Goal: Transaction & Acquisition: Purchase product/service

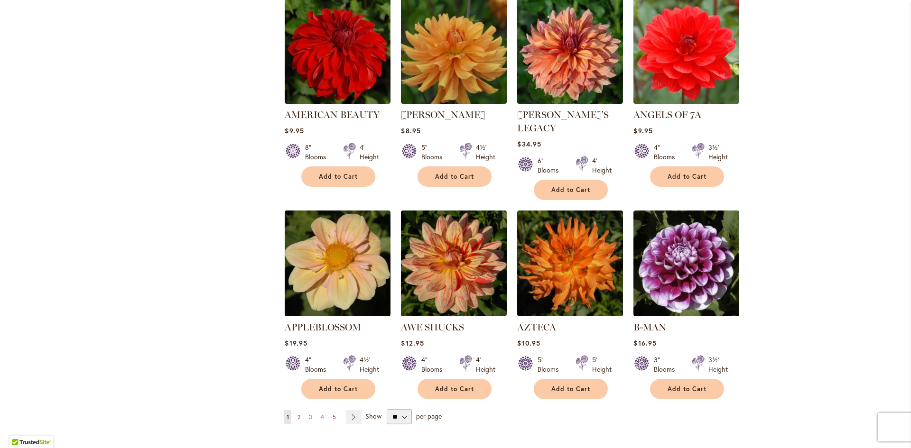
scroll to position [712, 0]
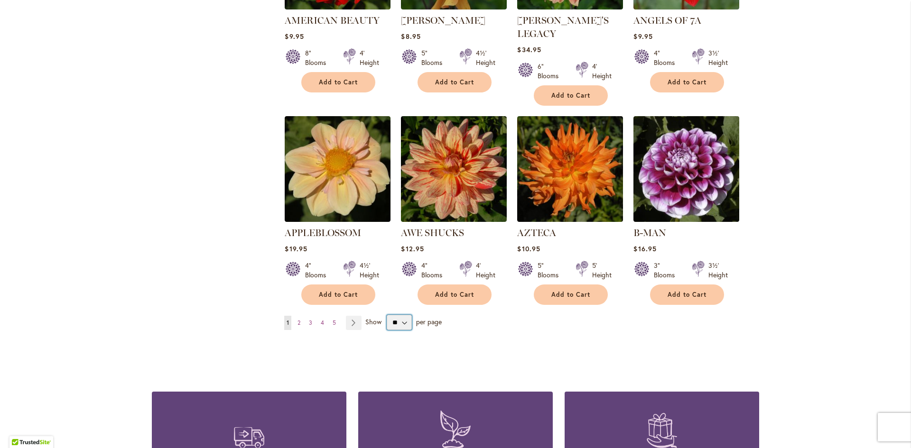
click at [398, 315] on select "** ** ** **" at bounding box center [399, 322] width 25 height 15
select select "**"
click at [387, 315] on select "** ** ** **" at bounding box center [399, 322] width 25 height 15
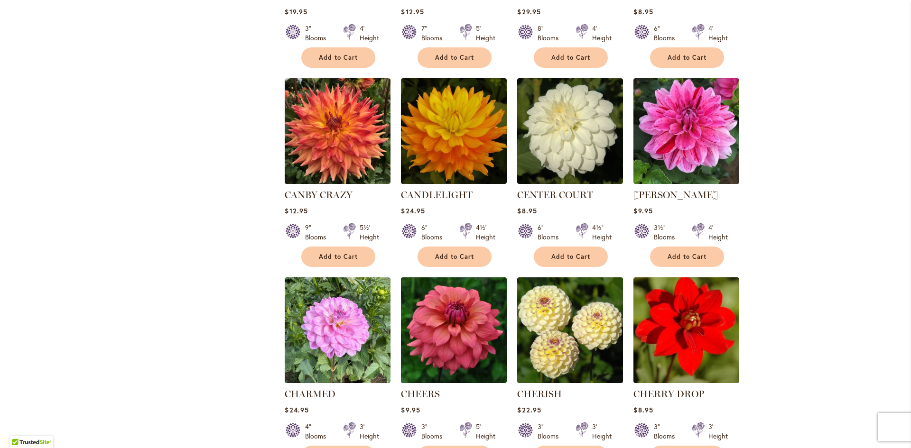
scroll to position [2990, 0]
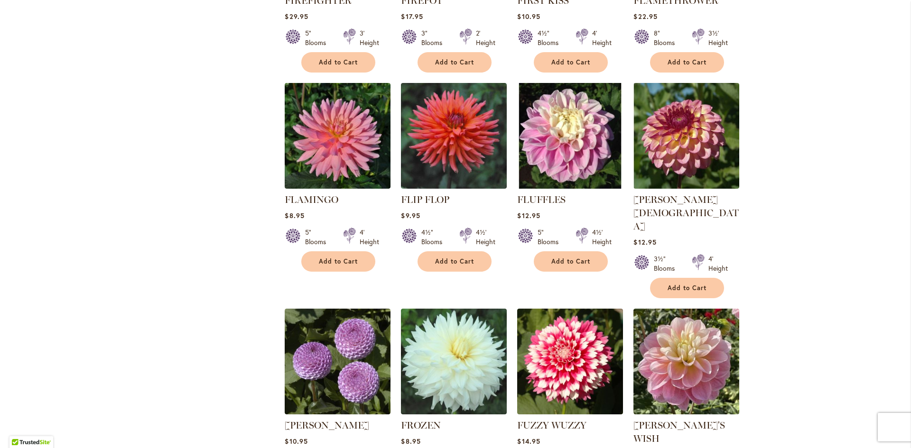
scroll to position [3037, 0]
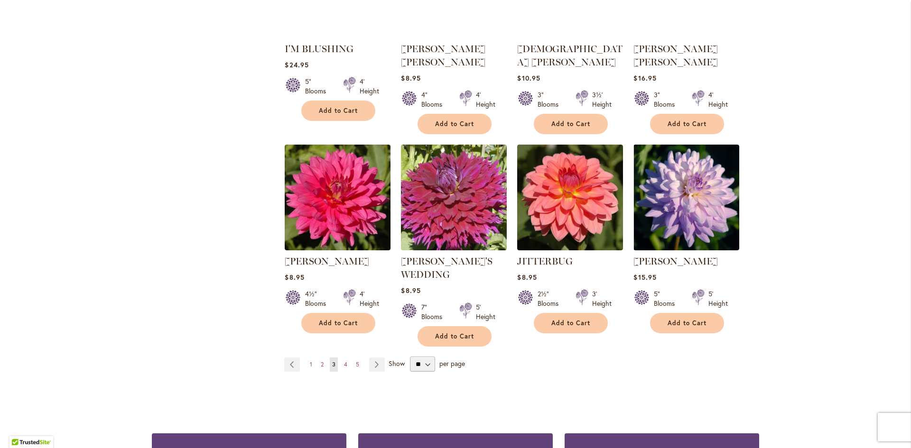
scroll to position [3180, 0]
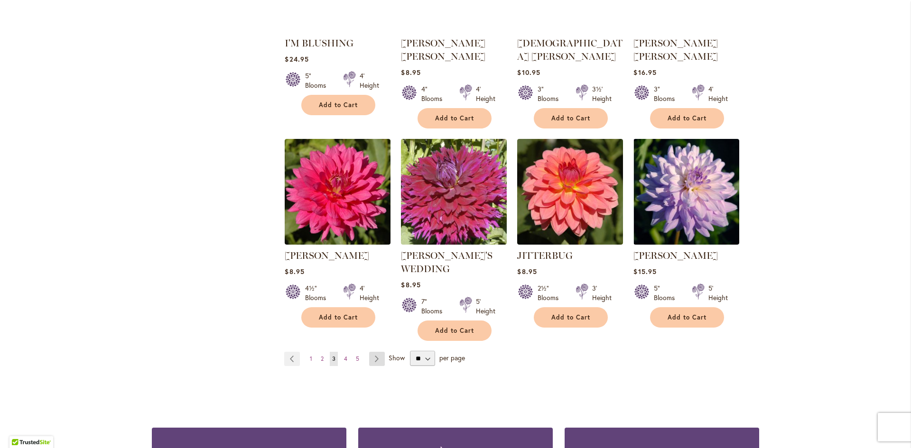
click at [371, 352] on link "Page Next" at bounding box center [377, 359] width 16 height 14
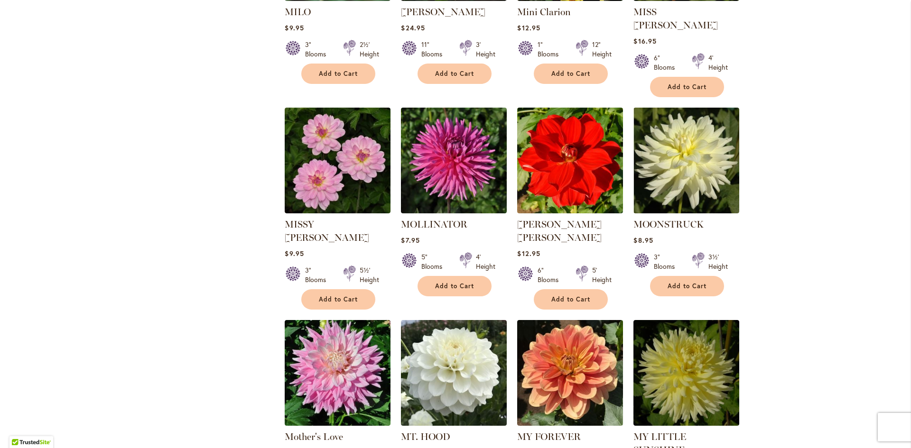
scroll to position [2989, 0]
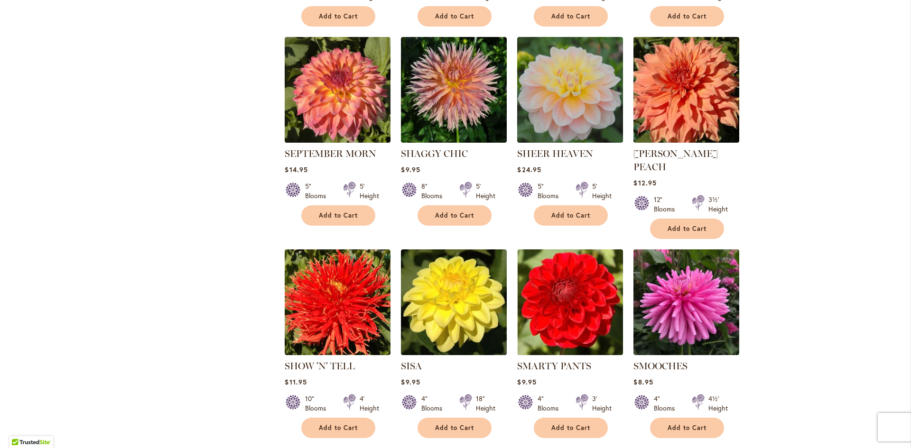
scroll to position [3037, 0]
click at [374, 448] on link "Page Next" at bounding box center [378, 456] width 16 height 14
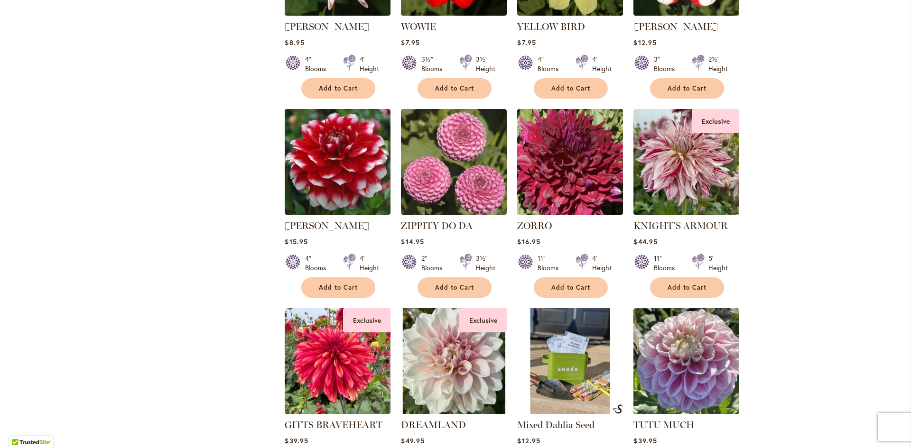
scroll to position [2895, 0]
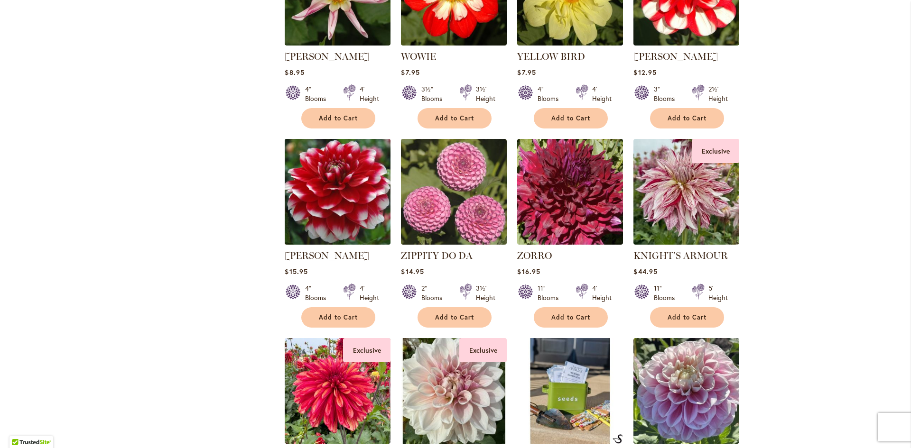
click at [312, 185] on img at bounding box center [337, 191] width 111 height 111
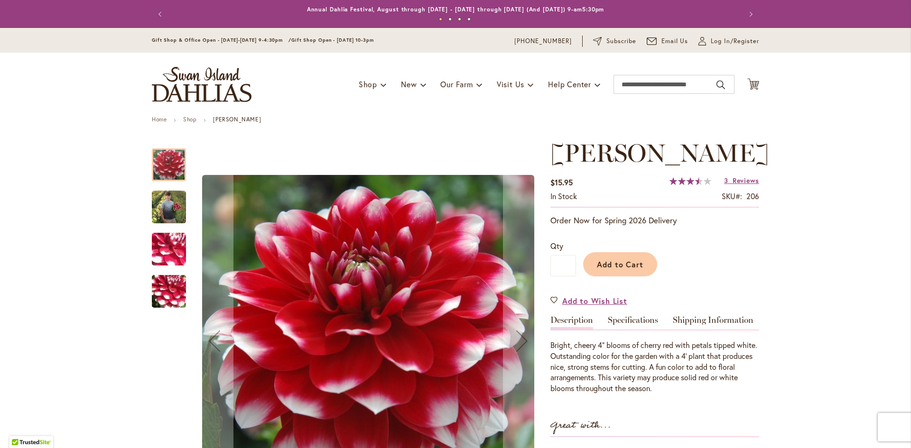
click at [170, 208] on img "ZAKARY ROBERT" at bounding box center [169, 207] width 34 height 43
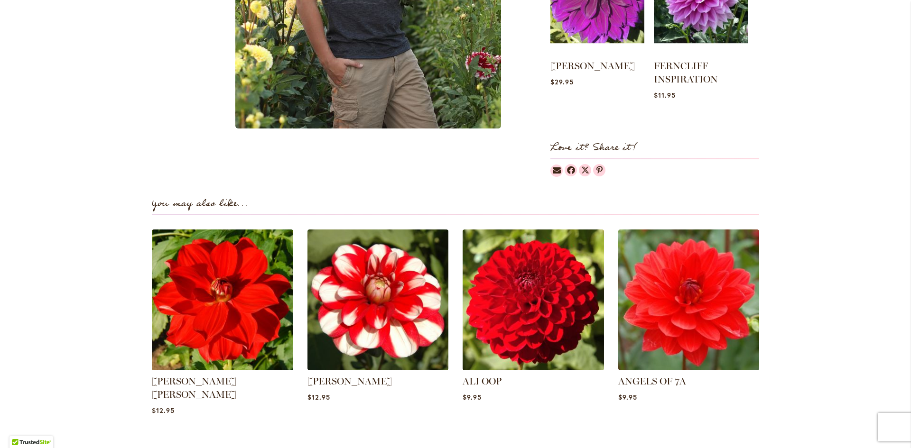
scroll to position [522, 0]
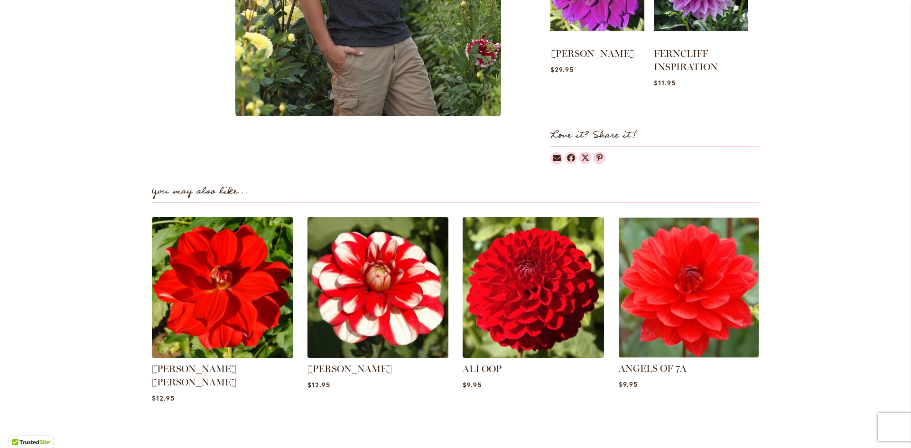
click at [705, 331] on img at bounding box center [688, 287] width 147 height 147
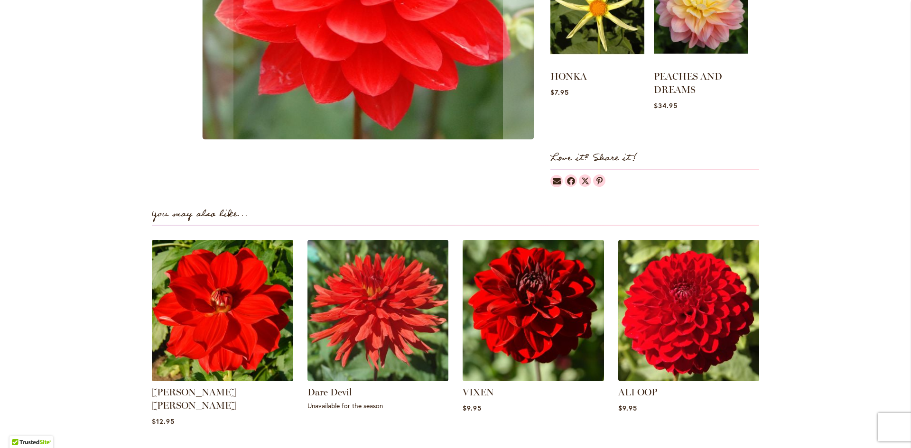
scroll to position [522, 0]
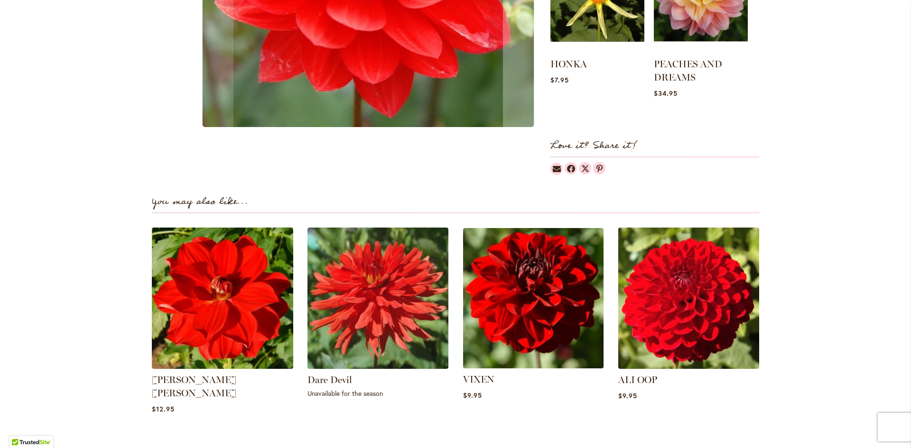
click at [514, 315] on img at bounding box center [533, 298] width 147 height 147
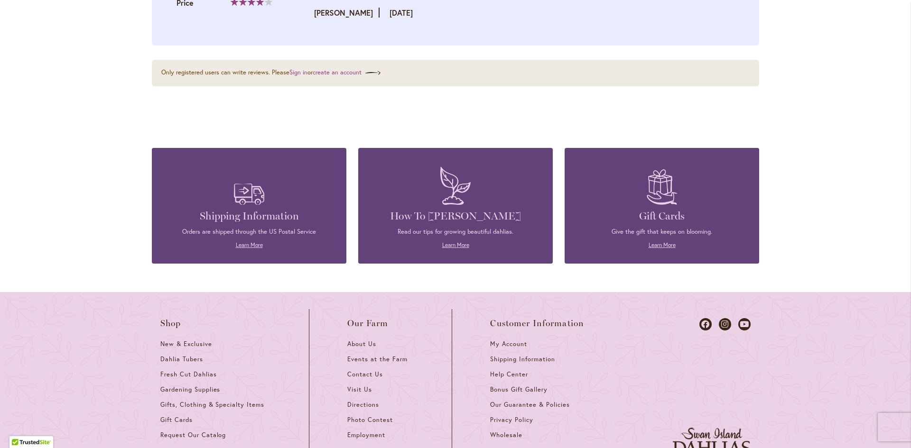
scroll to position [1803, 0]
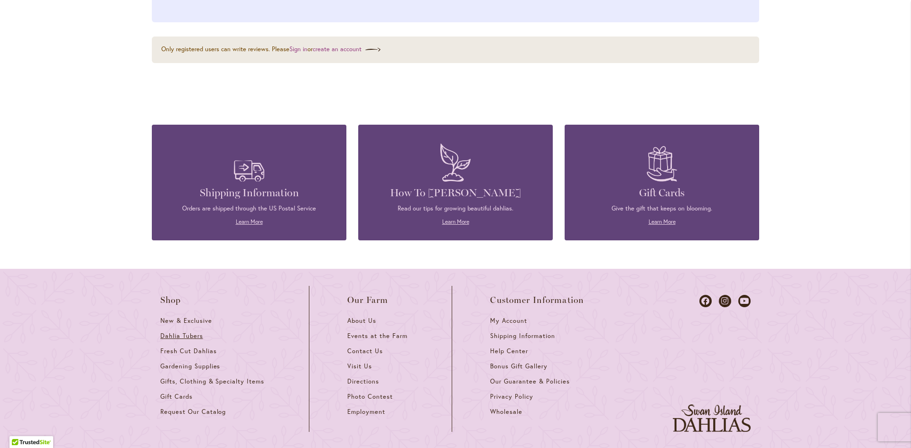
click at [172, 332] on span "Dahlia Tubers" at bounding box center [181, 336] width 43 height 8
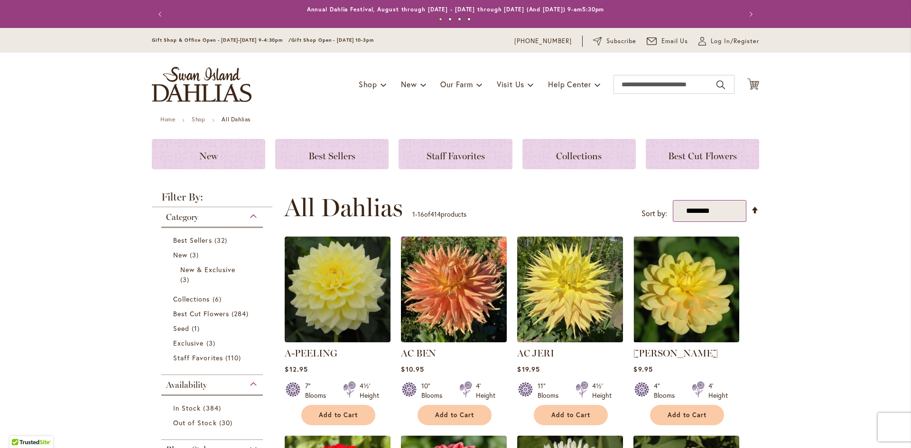
click at [699, 209] on select "**********" at bounding box center [710, 211] width 74 height 22
select select "*****"
click at [673, 200] on select "**********" at bounding box center [710, 211] width 74 height 22
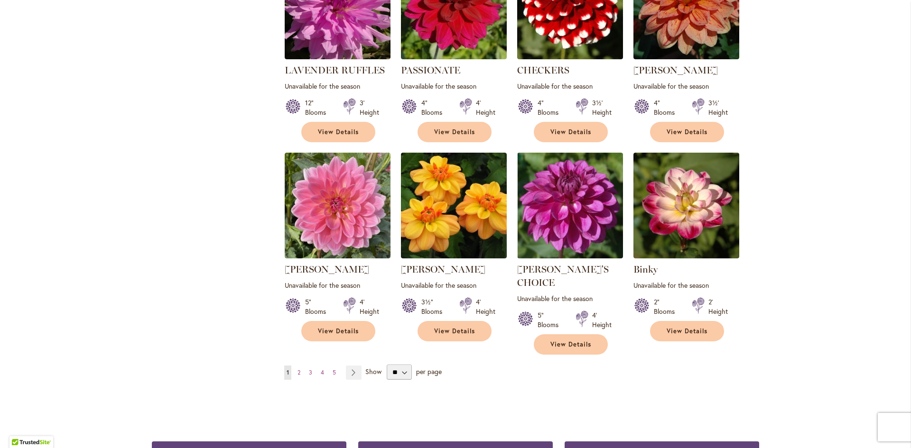
scroll to position [712, 0]
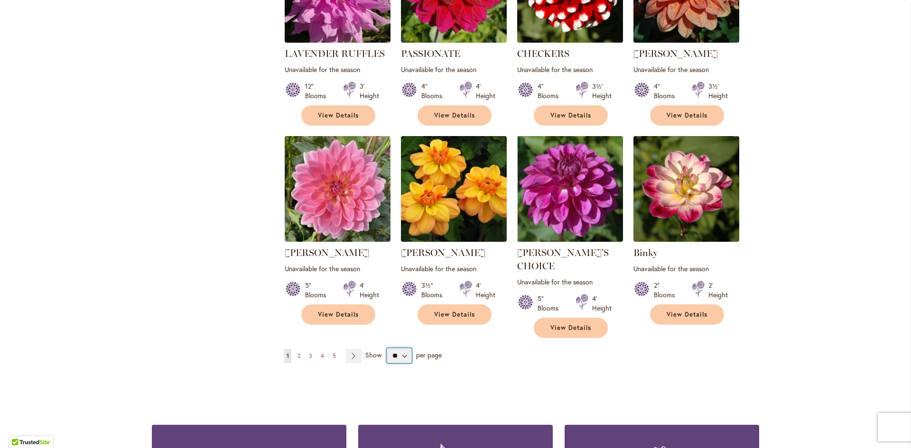
click at [399, 348] on select "** ** ** **" at bounding box center [399, 355] width 25 height 15
select select "**"
click at [387, 348] on select "** ** ** **" at bounding box center [399, 355] width 25 height 15
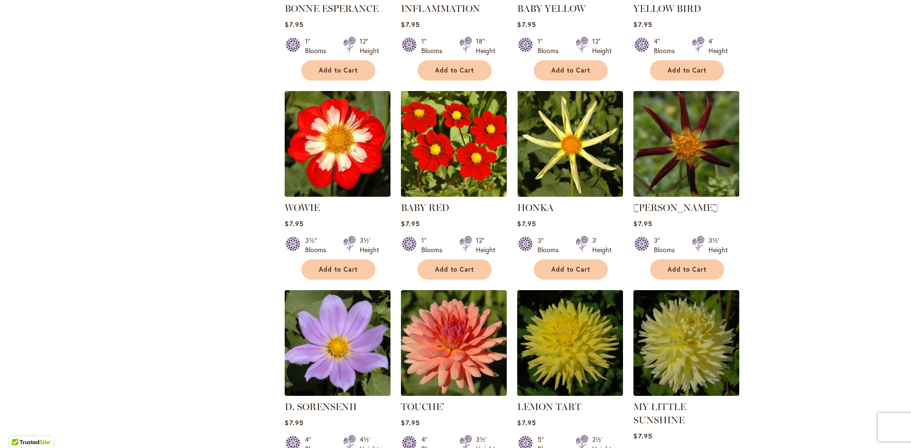
scroll to position [2420, 0]
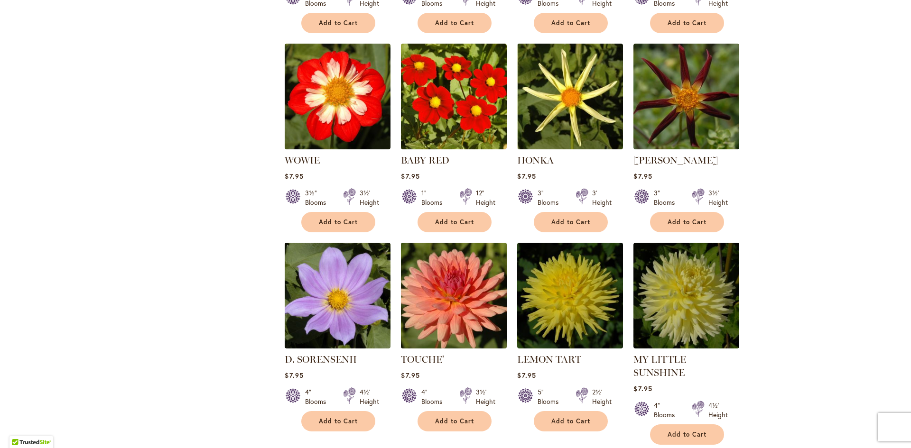
click at [450, 241] on img at bounding box center [454, 296] width 111 height 111
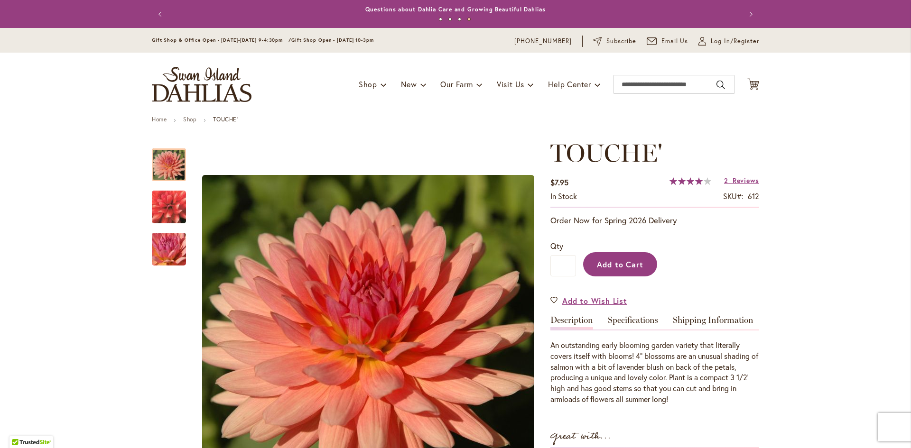
click at [636, 266] on span "Add to Cart" at bounding box center [620, 265] width 47 height 10
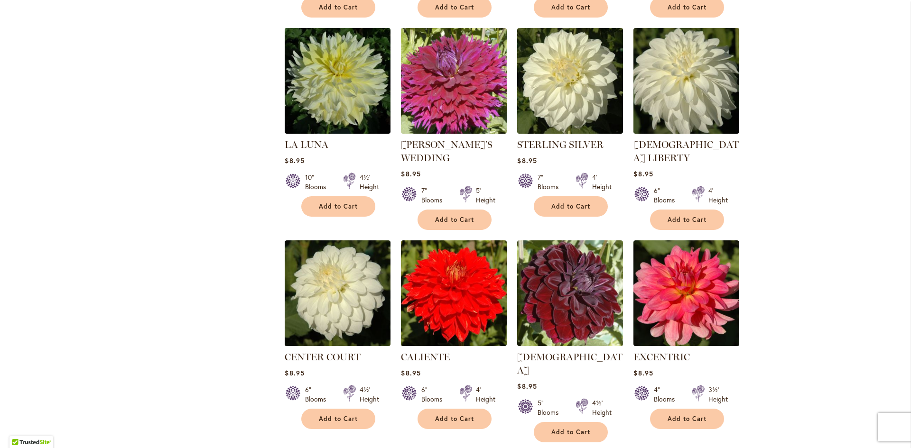
scroll to position [3085, 0]
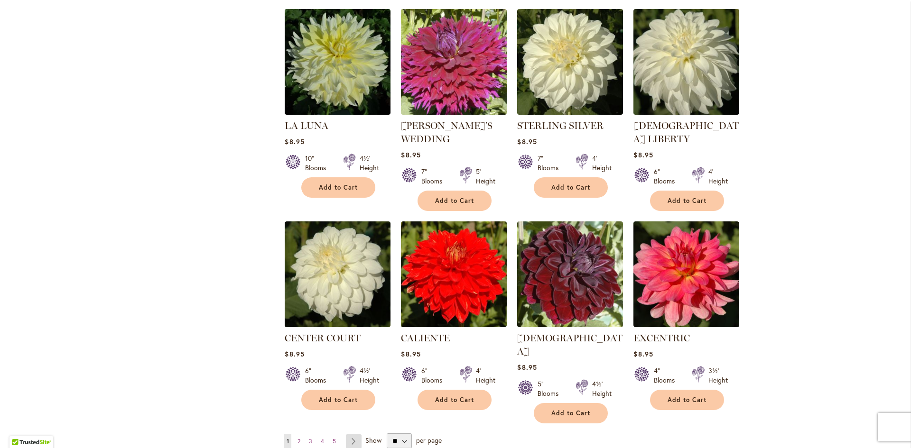
click at [348, 435] on link "Page Next" at bounding box center [354, 442] width 16 height 14
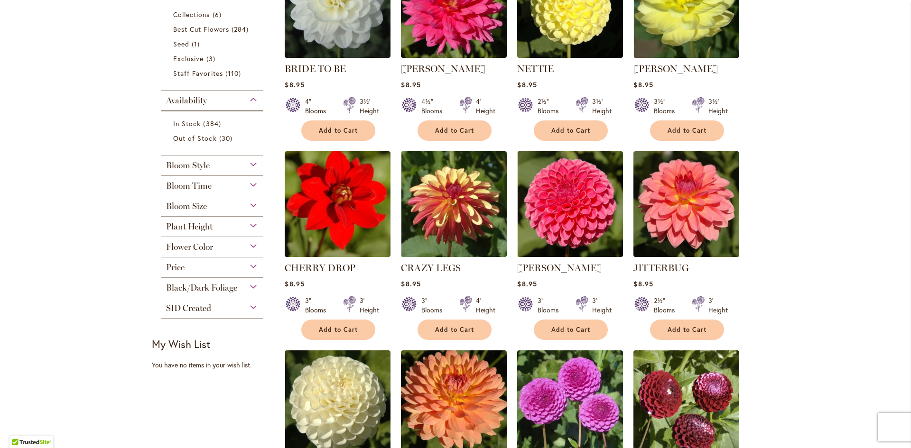
scroll to position [332, 0]
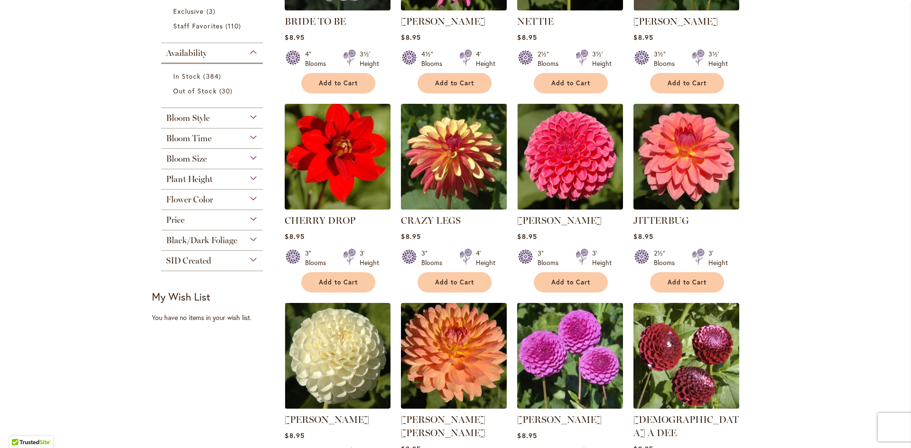
click at [442, 168] on img at bounding box center [454, 157] width 111 height 111
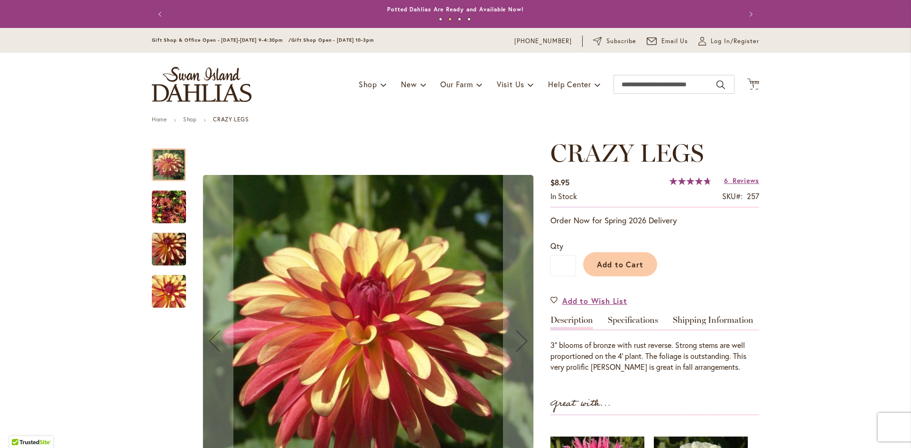
click at [164, 204] on img "CRAZY LEGS" at bounding box center [169, 208] width 34 height 46
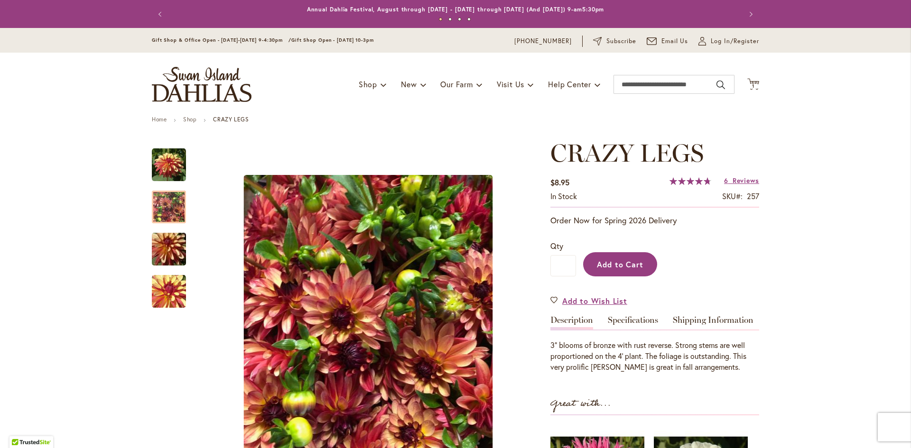
click at [627, 273] on button "Add to Cart" at bounding box center [620, 264] width 74 height 24
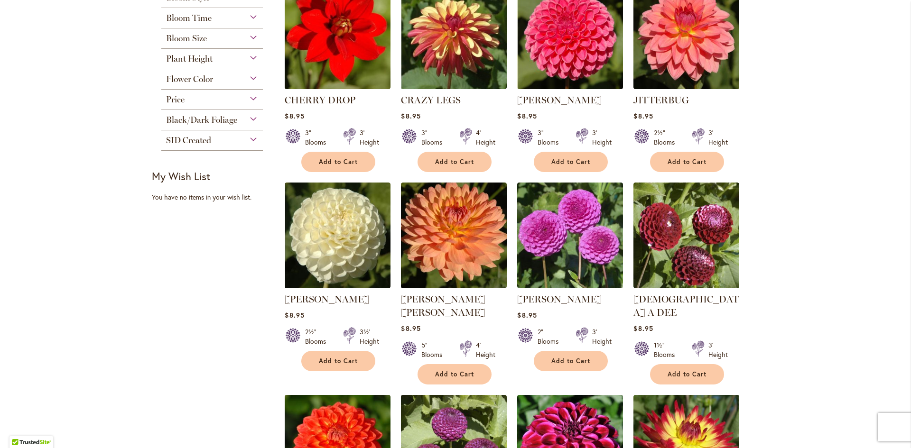
scroll to position [475, 0]
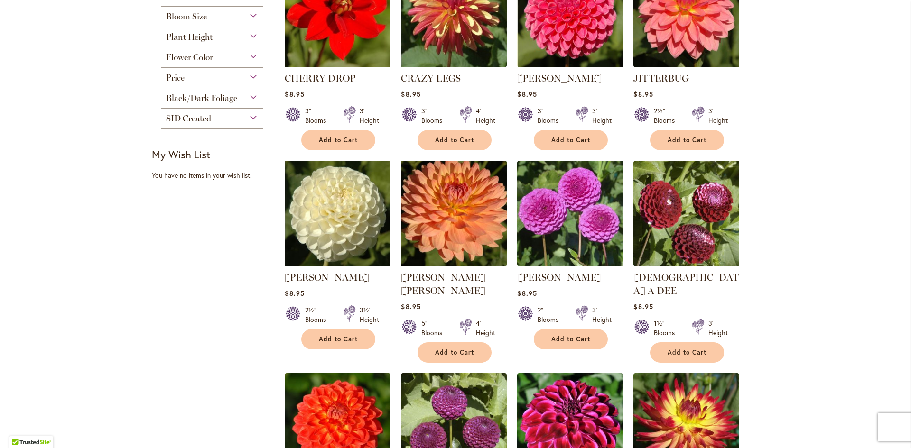
click at [473, 227] on img at bounding box center [454, 214] width 111 height 111
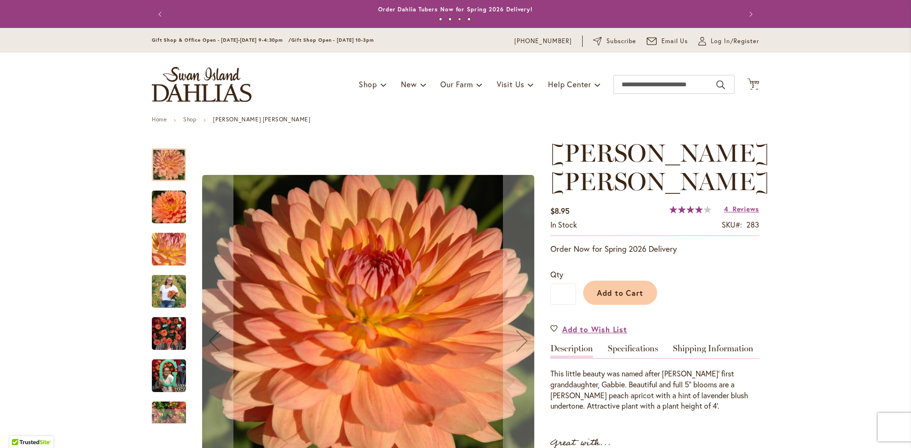
click at [159, 340] on img "GABRIELLE MARIE" at bounding box center [169, 334] width 34 height 46
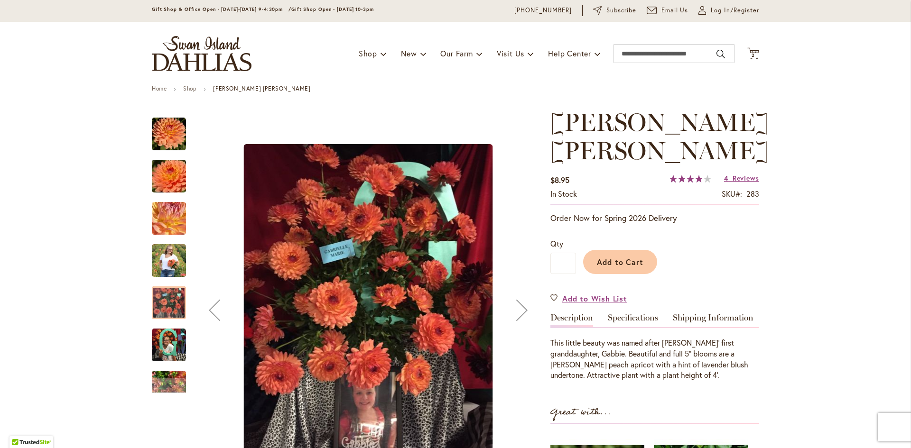
scroll to position [47, 0]
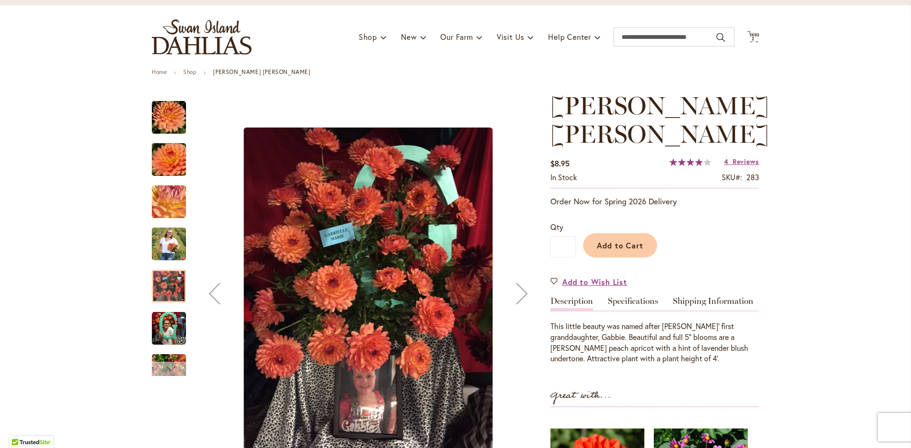
click at [163, 367] on div "Next" at bounding box center [169, 369] width 14 height 14
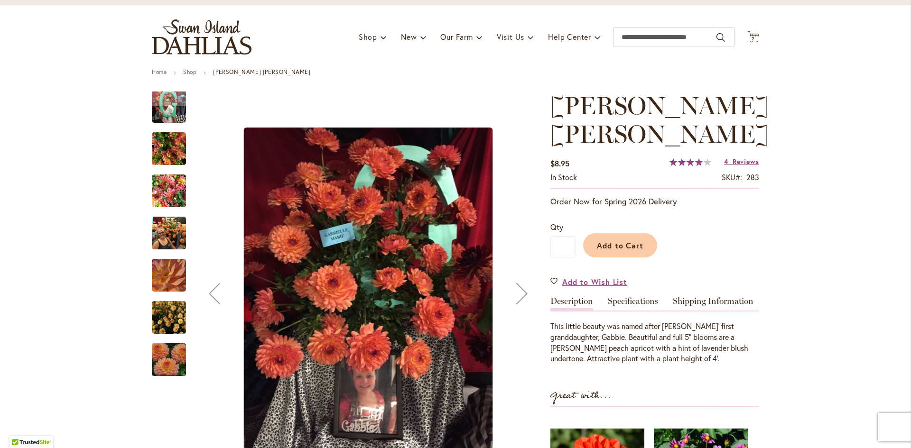
click at [159, 313] on img "GABRIELLE MARIE" at bounding box center [169, 318] width 68 height 46
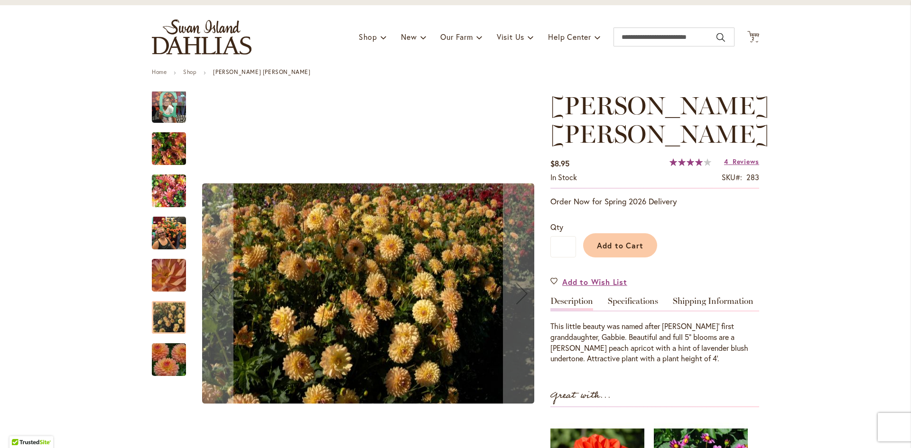
click at [161, 353] on img "GABRIELLE MARIE" at bounding box center [169, 360] width 68 height 46
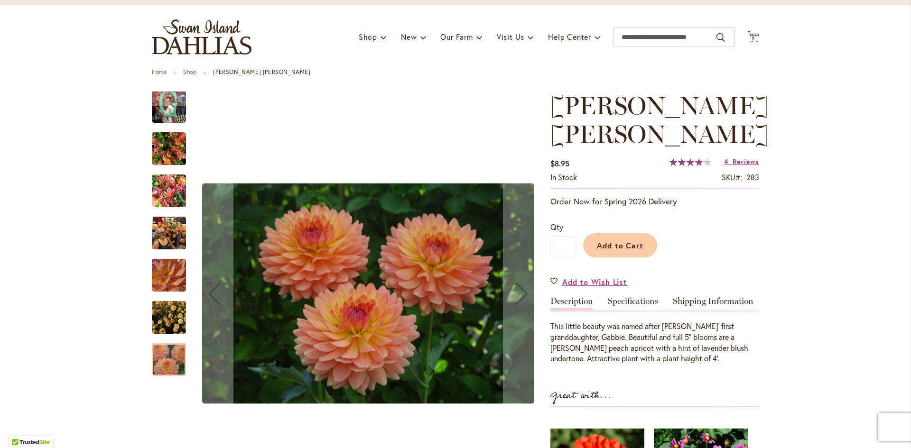
click at [159, 234] on img "GABRIELLE MARIE" at bounding box center [169, 234] width 34 height 46
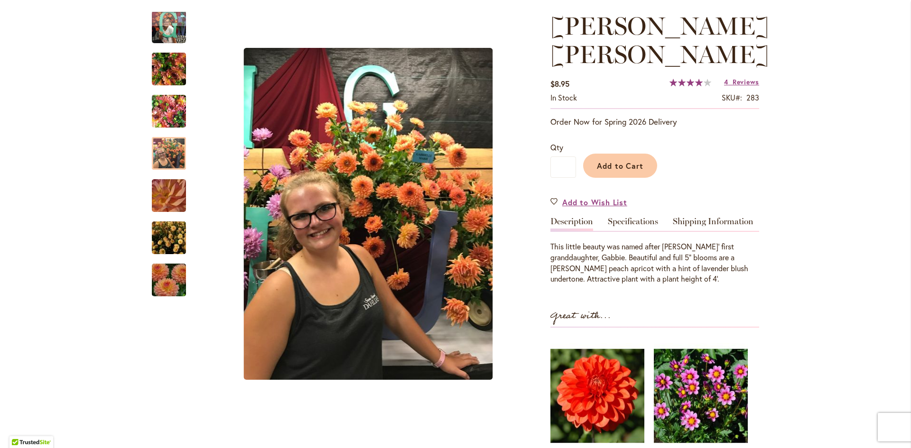
scroll to position [95, 0]
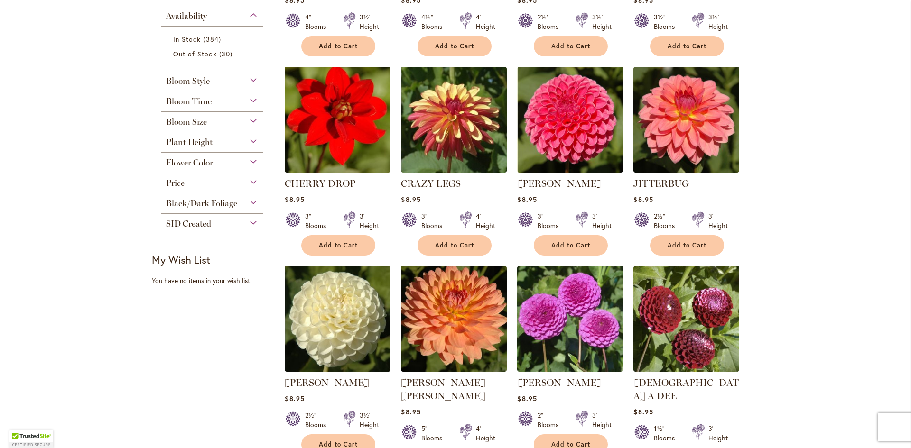
scroll to position [427, 0]
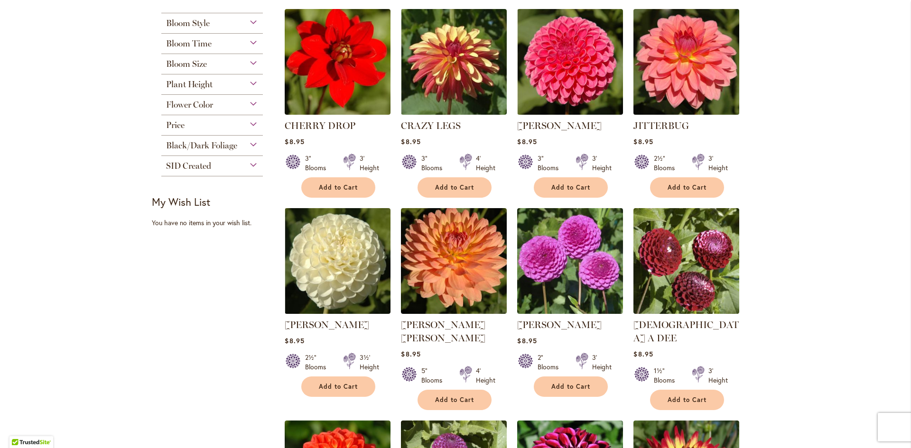
click at [690, 75] on img at bounding box center [686, 62] width 111 height 111
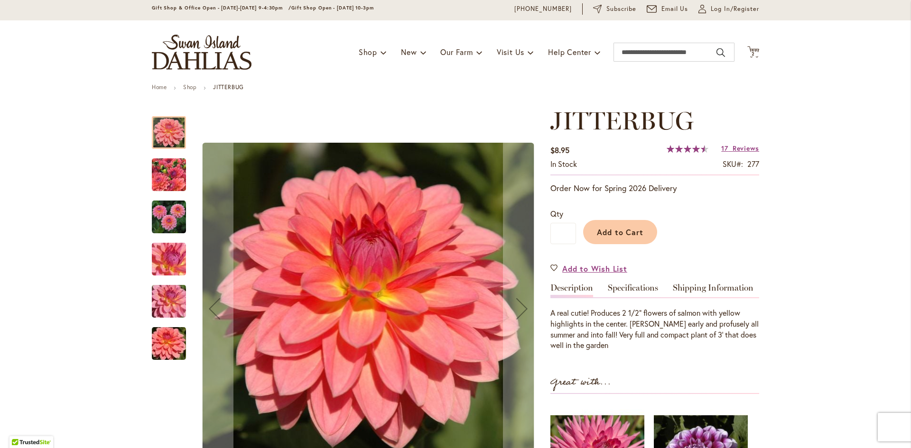
scroll to position [47, 0]
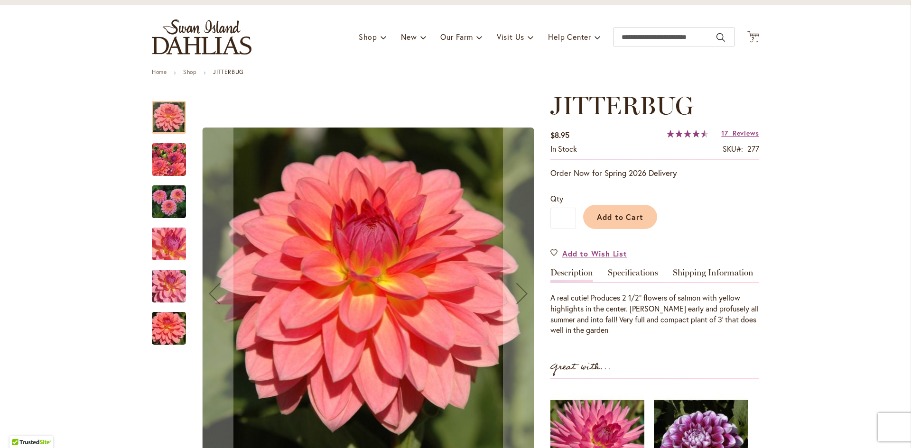
click at [156, 166] on img "JITTERBUG" at bounding box center [169, 159] width 68 height 51
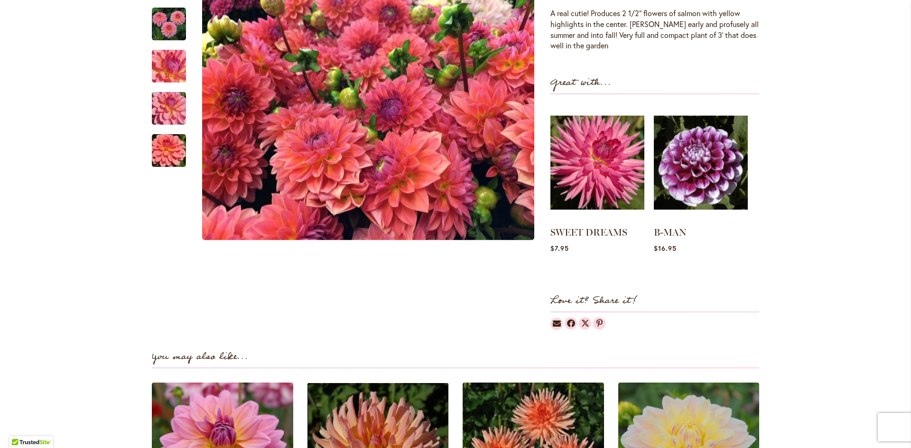
scroll to position [95, 0]
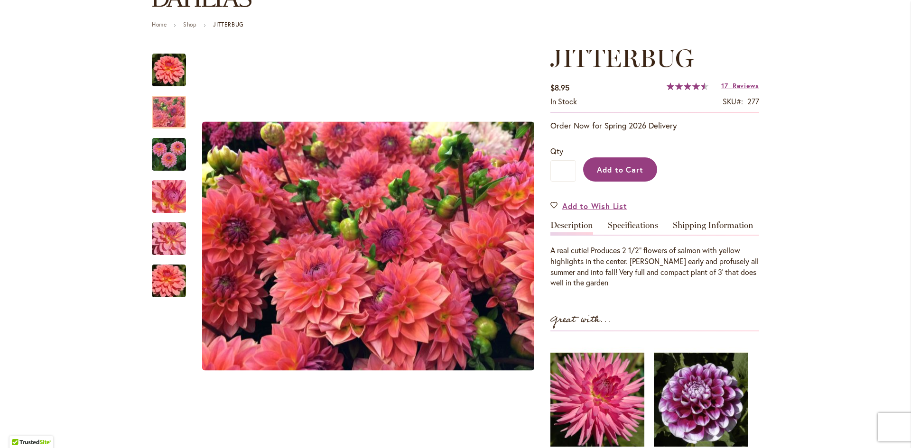
click at [631, 172] on span "Add to Cart" at bounding box center [620, 170] width 47 height 10
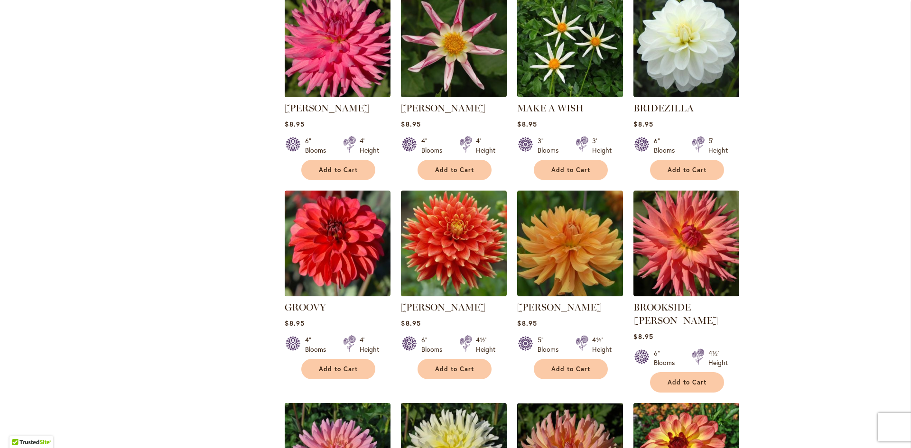
scroll to position [1471, 0]
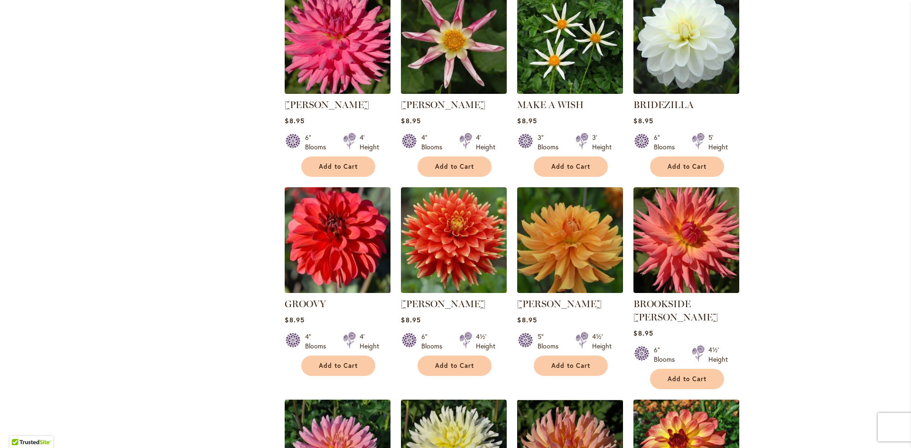
click at [342, 199] on img at bounding box center [337, 240] width 111 height 111
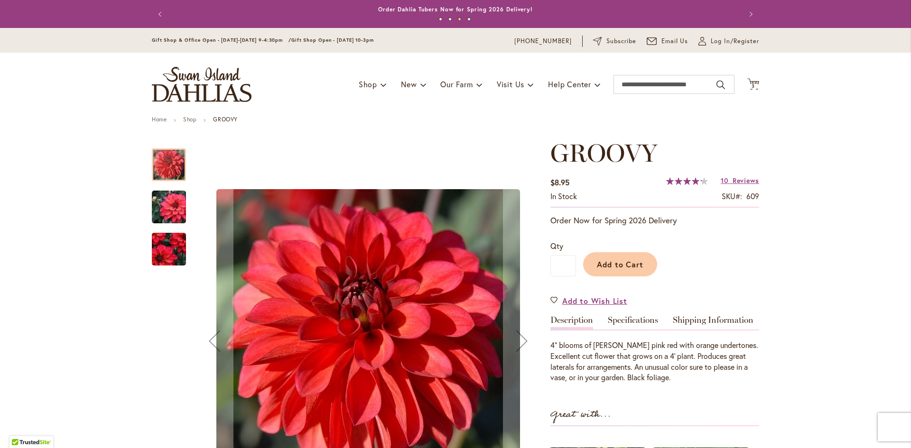
click at [168, 247] on img "GROOVY" at bounding box center [169, 249] width 68 height 59
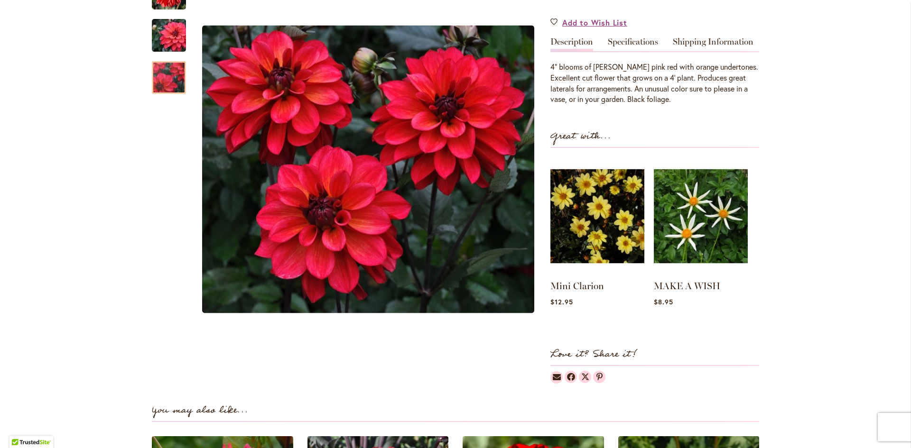
scroll to position [95, 0]
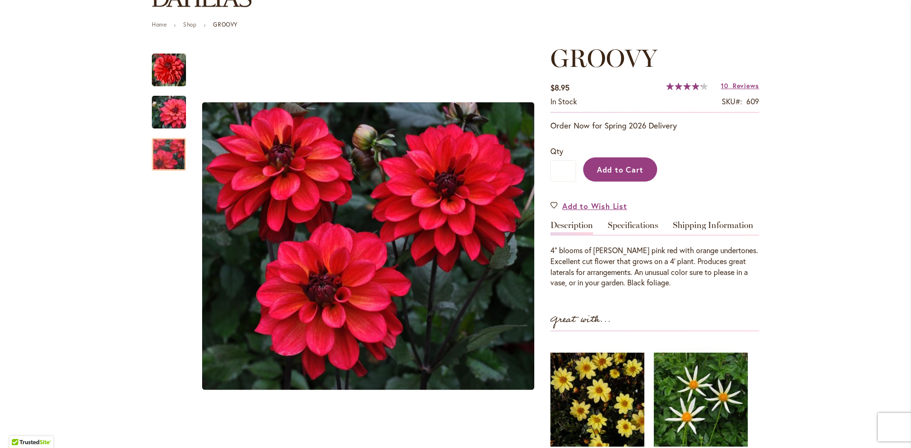
click at [607, 170] on span "Add to Cart" at bounding box center [620, 170] width 47 height 10
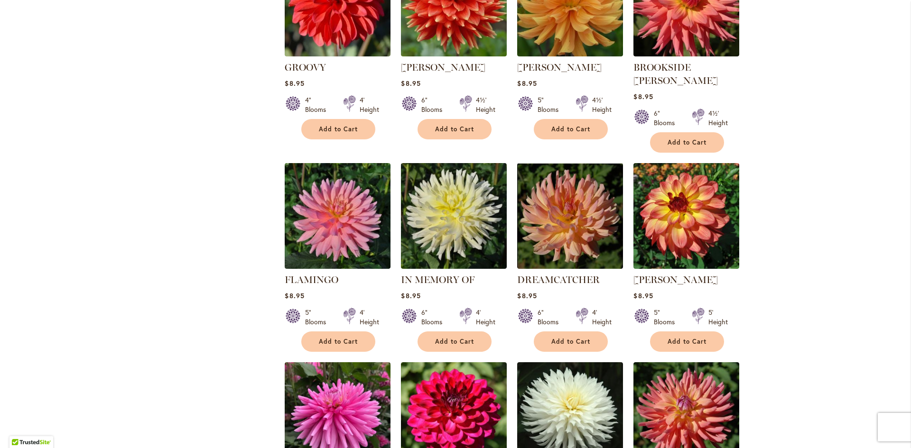
scroll to position [1709, 0]
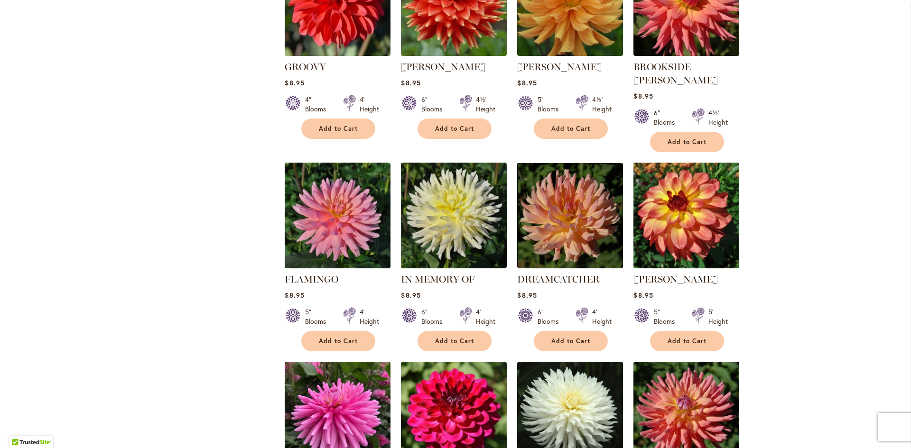
click at [688, 189] on img at bounding box center [686, 215] width 111 height 111
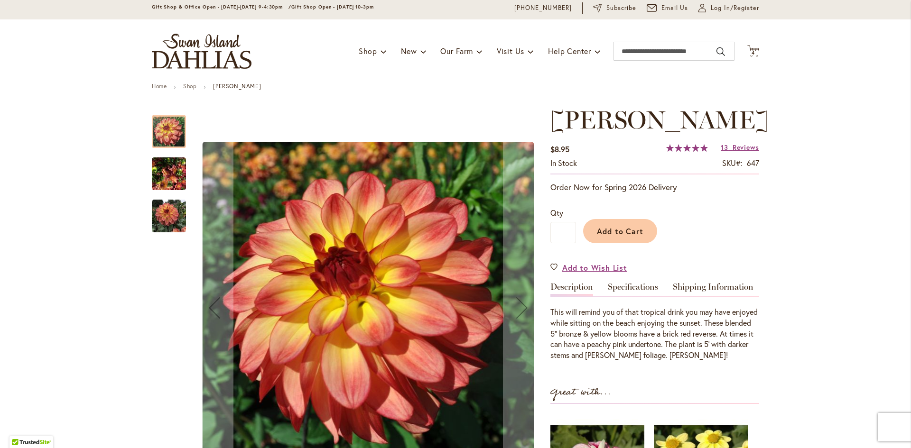
scroll to position [47, 0]
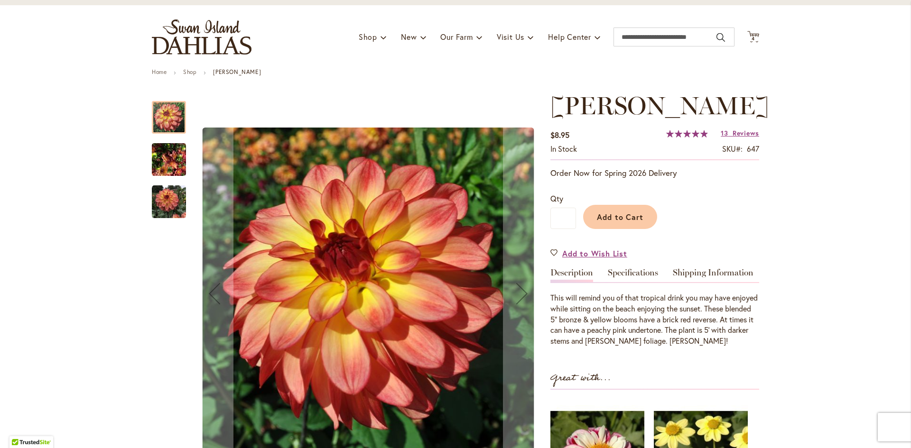
click at [169, 165] on img "MAI TAI" at bounding box center [169, 160] width 34 height 46
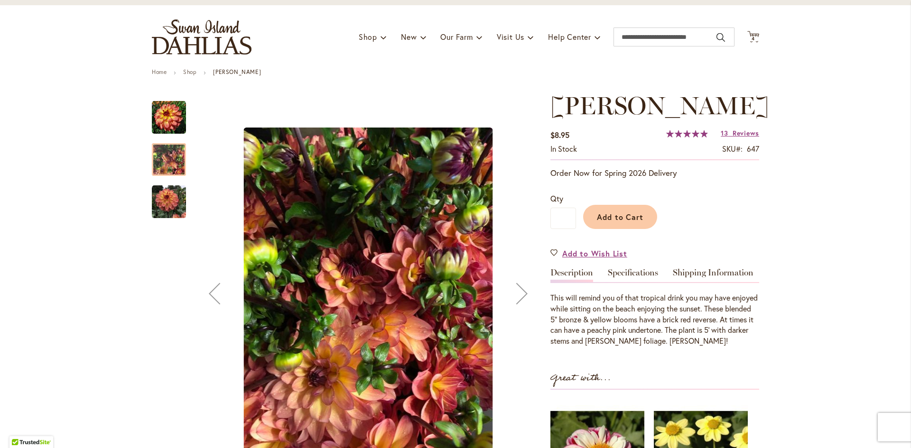
click at [176, 199] on img "MAI TAI" at bounding box center [169, 202] width 34 height 34
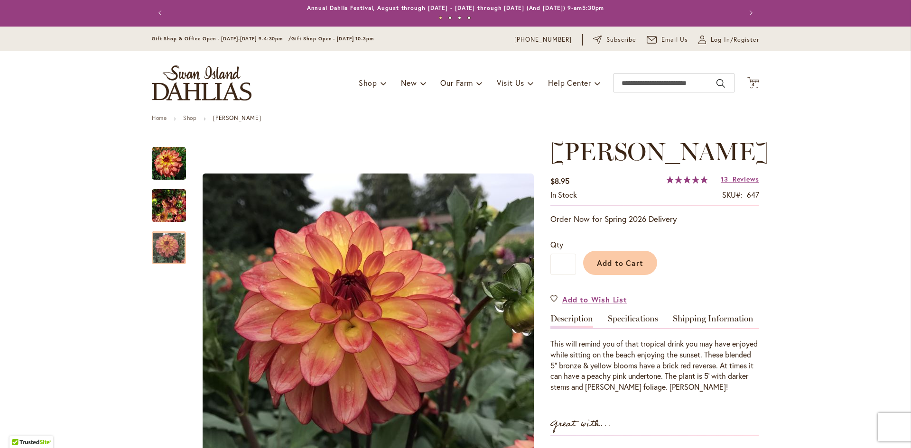
scroll to position [0, 0]
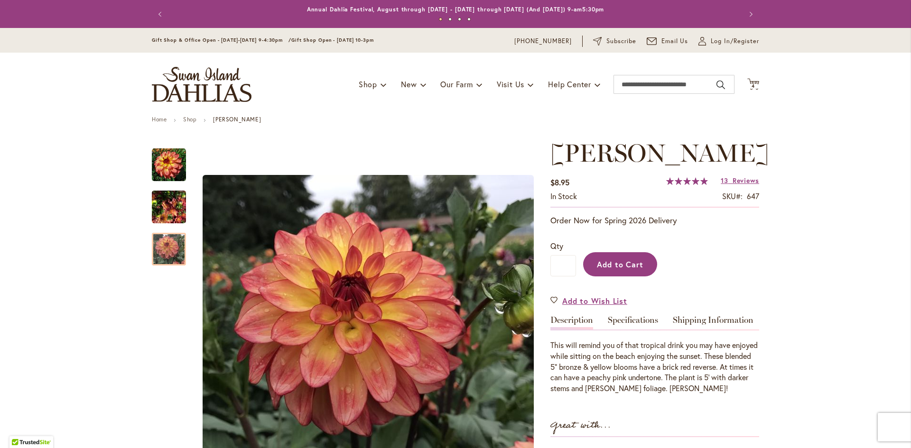
click at [616, 271] on button "Add to Cart" at bounding box center [620, 264] width 74 height 24
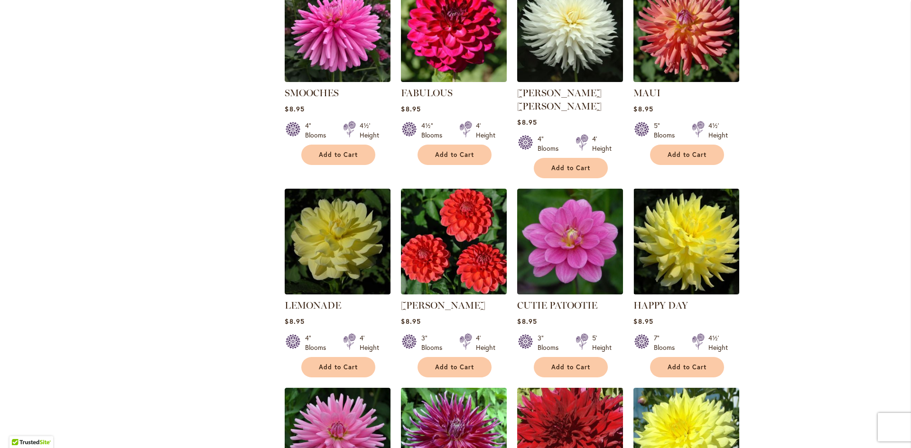
scroll to position [2136, 0]
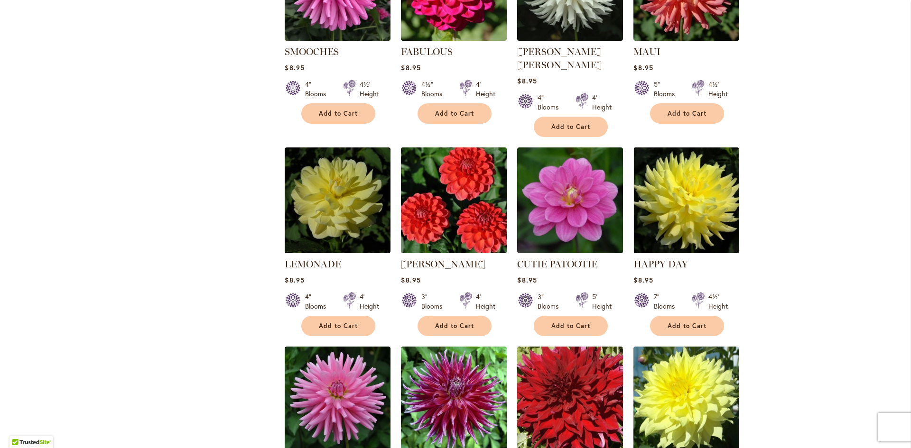
click at [445, 145] on img at bounding box center [454, 200] width 111 height 111
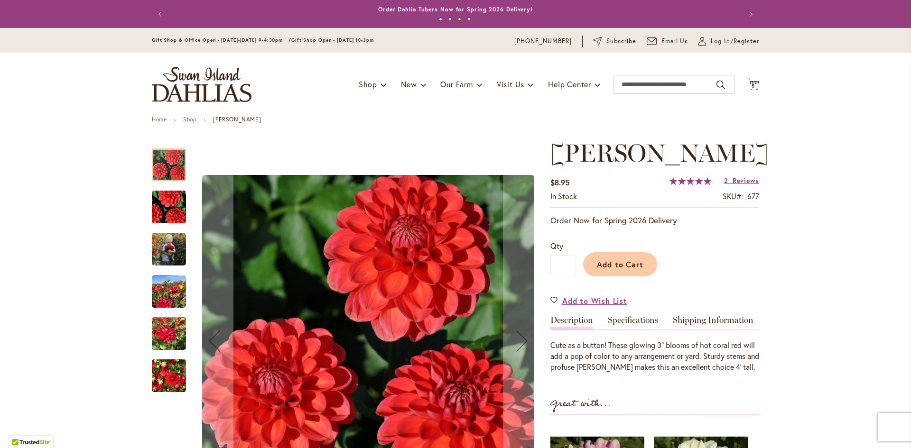
click at [163, 329] on img "BENJAMIN MATTHEW" at bounding box center [169, 334] width 34 height 46
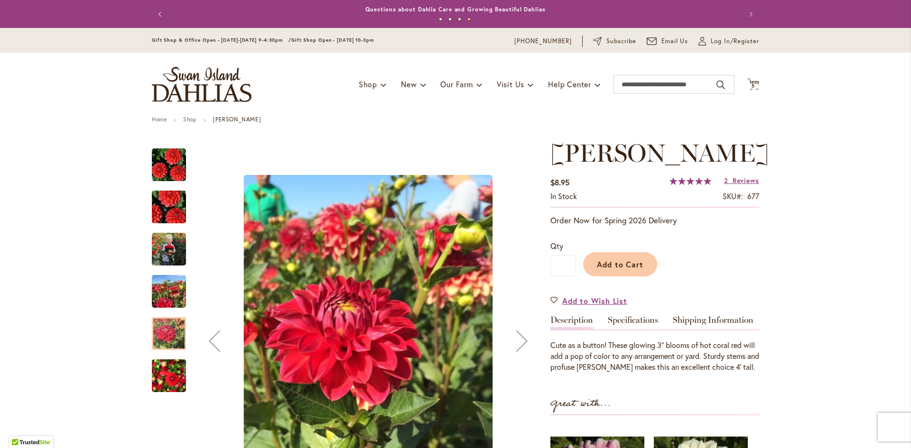
click at [173, 368] on img "BENJAMIN MATTHEW" at bounding box center [169, 377] width 34 height 46
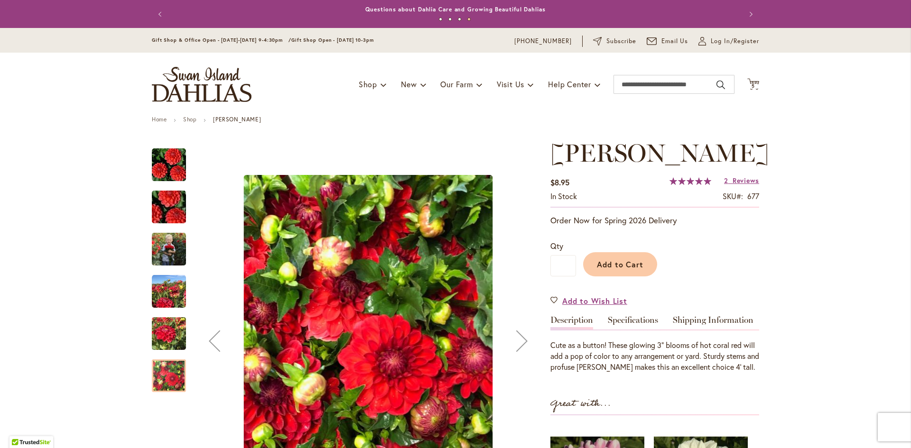
click at [167, 288] on img "BENJAMIN MATTHEW" at bounding box center [169, 292] width 34 height 34
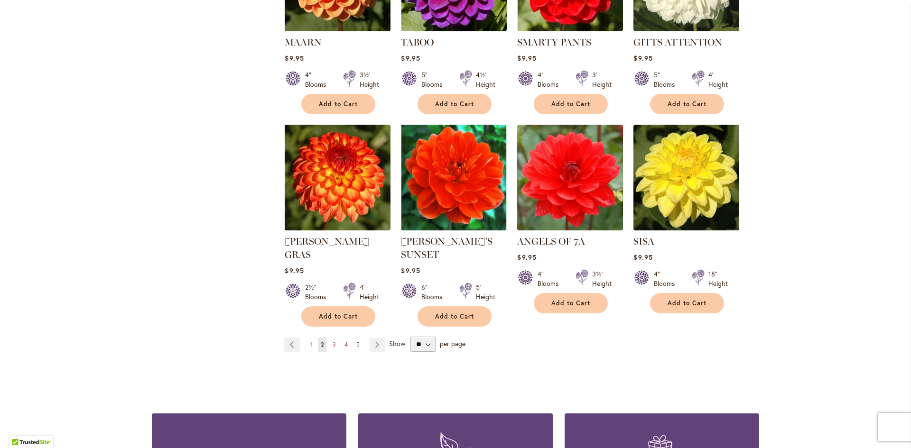
scroll to position [3180, 0]
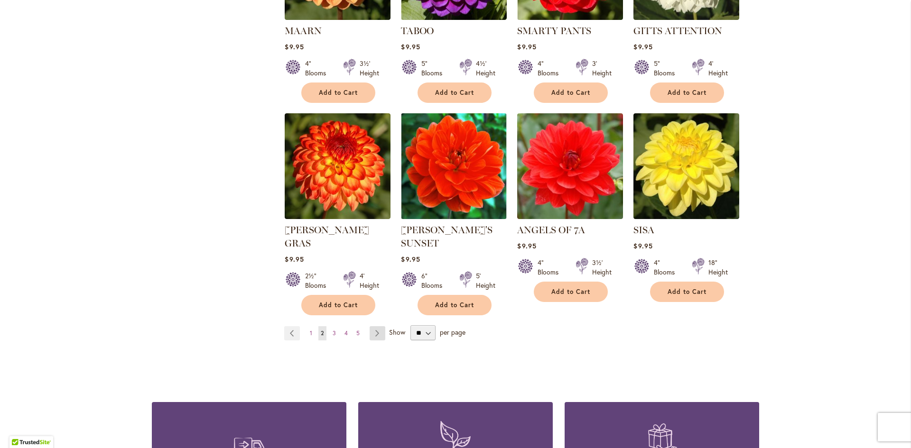
click at [371, 327] on link "Page Next" at bounding box center [378, 334] width 16 height 14
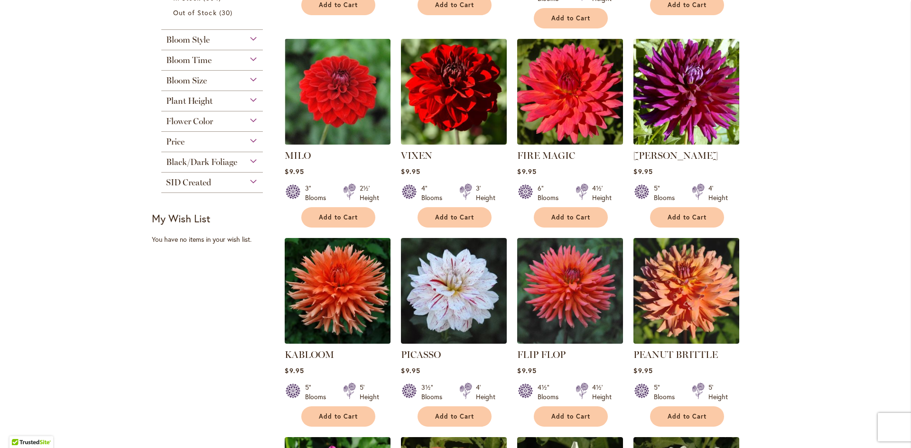
scroll to position [427, 0]
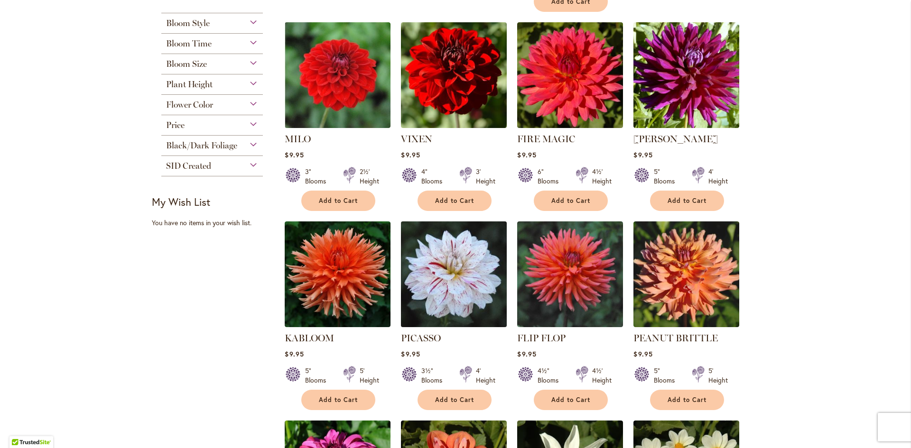
click at [469, 286] on img at bounding box center [454, 274] width 111 height 111
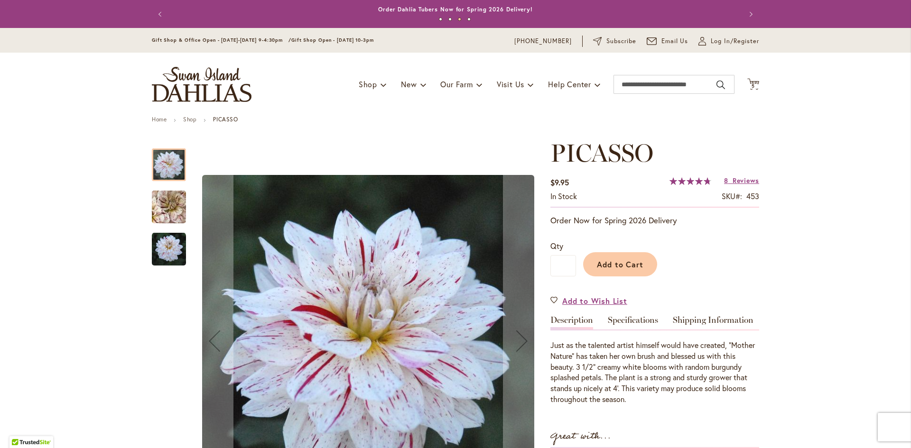
click at [172, 210] on img "PICASSO" at bounding box center [169, 208] width 68 height 64
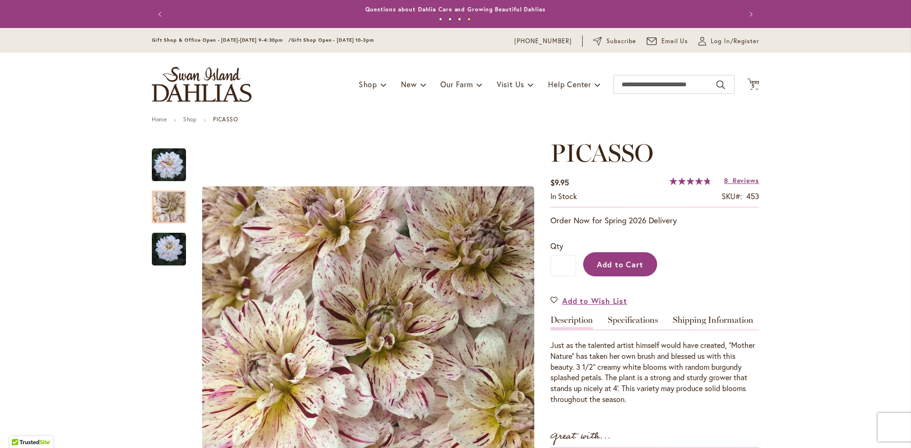
click at [631, 270] on button "Add to Cart" at bounding box center [620, 264] width 74 height 24
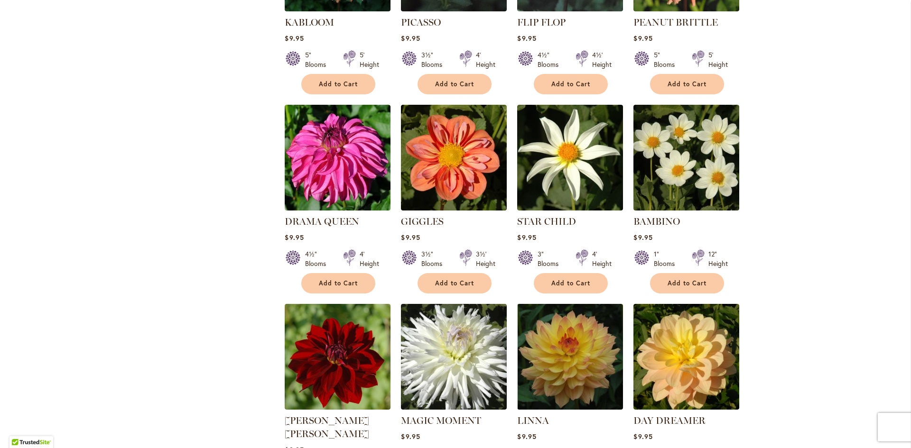
scroll to position [807, 0]
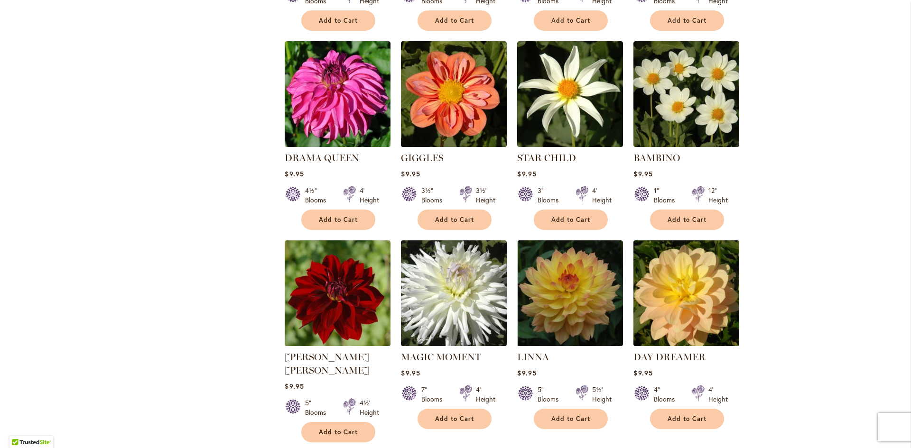
click at [672, 279] on img at bounding box center [686, 293] width 111 height 111
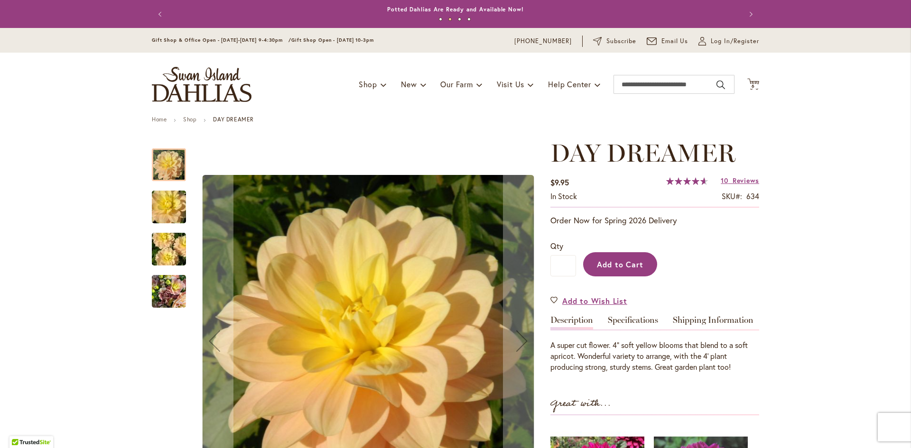
click at [613, 266] on span "Add to Cart" at bounding box center [620, 265] width 47 height 10
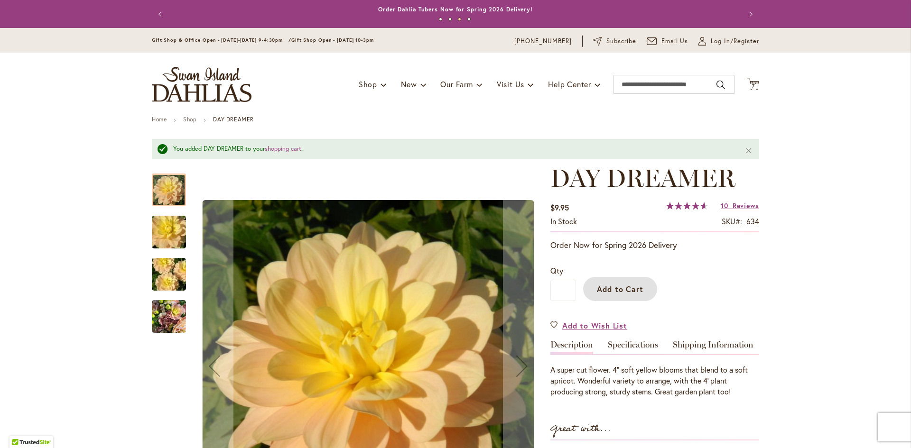
click at [159, 315] on img "DAY DREAMER" at bounding box center [169, 317] width 34 height 46
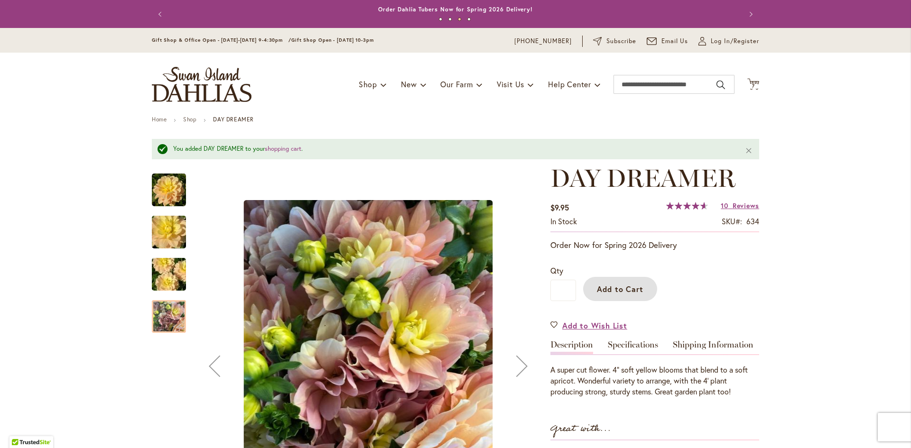
click at [159, 261] on img "DAY DREAMER" at bounding box center [169, 275] width 68 height 46
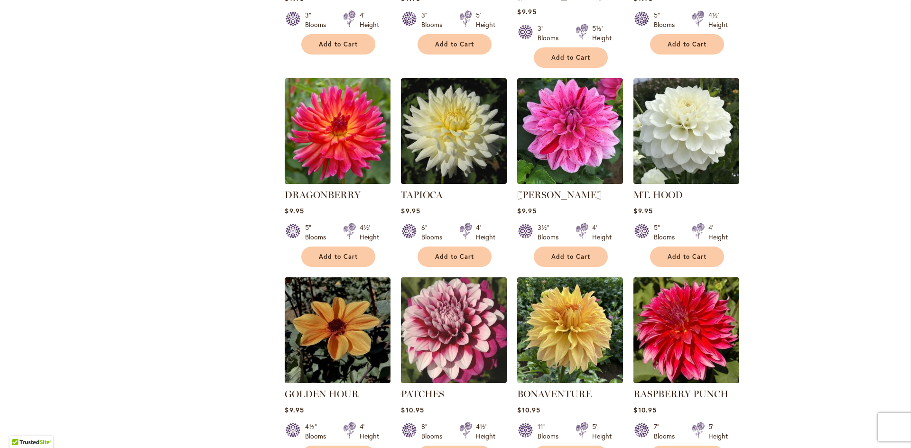
scroll to position [1424, 0]
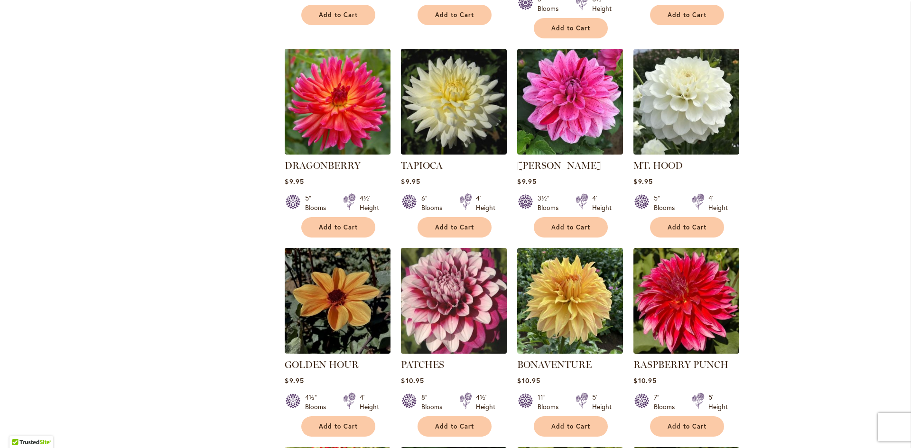
click at [430, 282] on img at bounding box center [454, 301] width 111 height 111
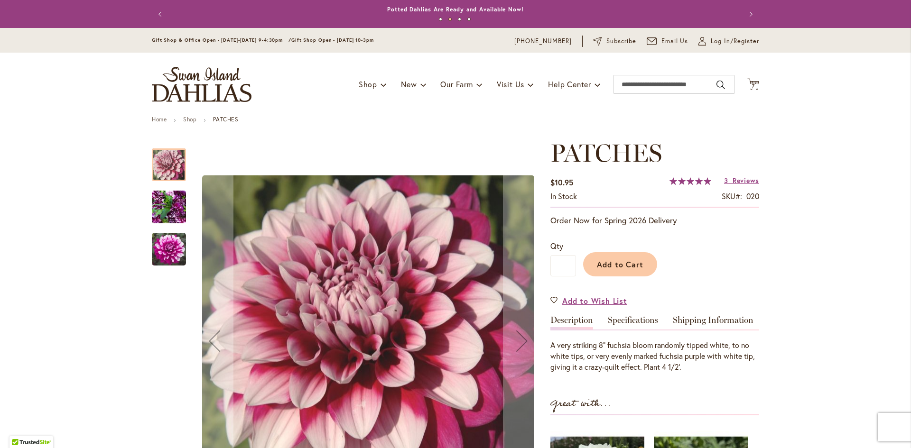
click at [161, 209] on img "Patches" at bounding box center [169, 208] width 34 height 46
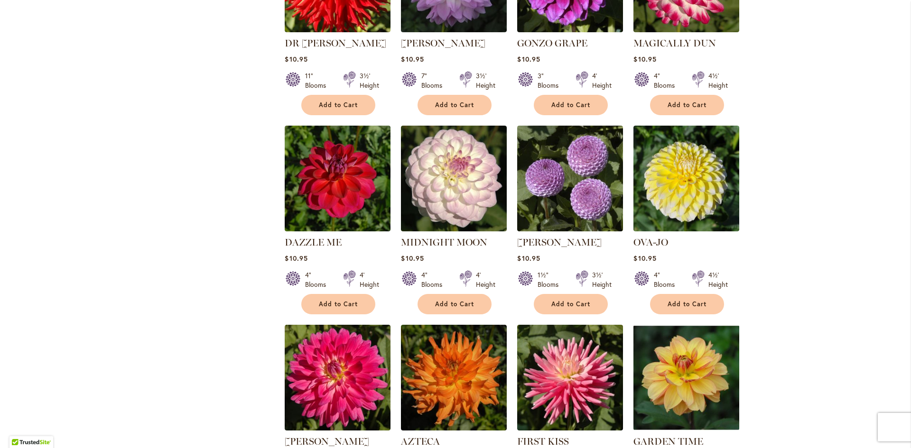
scroll to position [1946, 0]
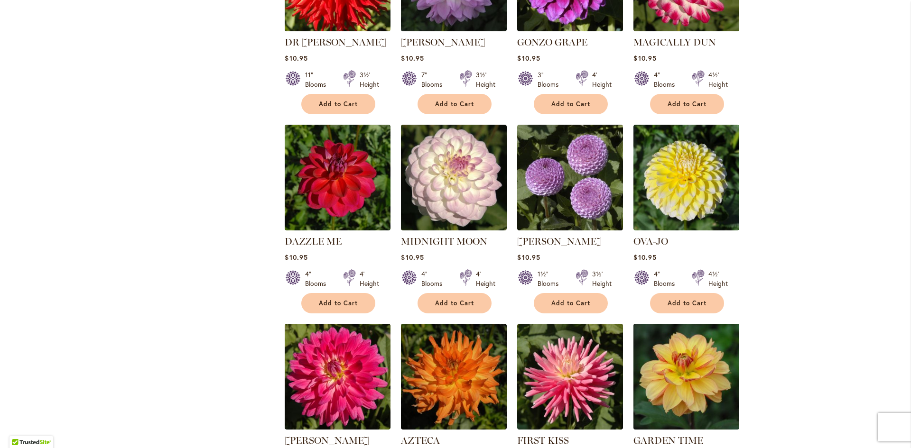
click at [679, 338] on img at bounding box center [686, 377] width 111 height 111
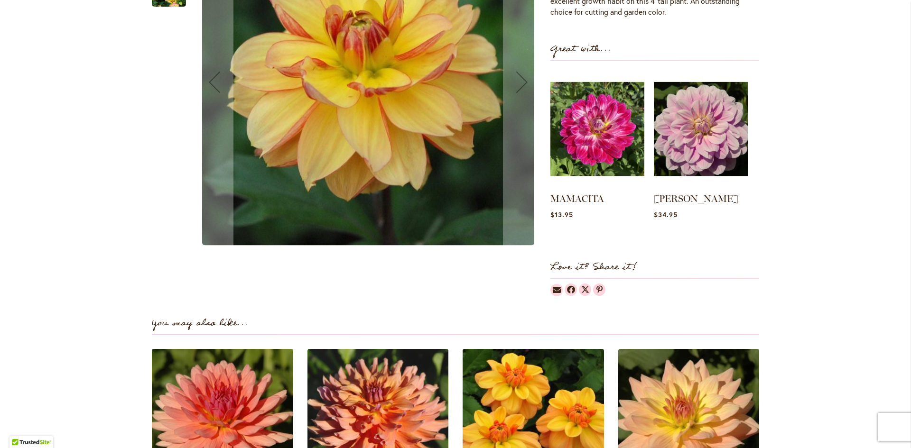
scroll to position [522, 0]
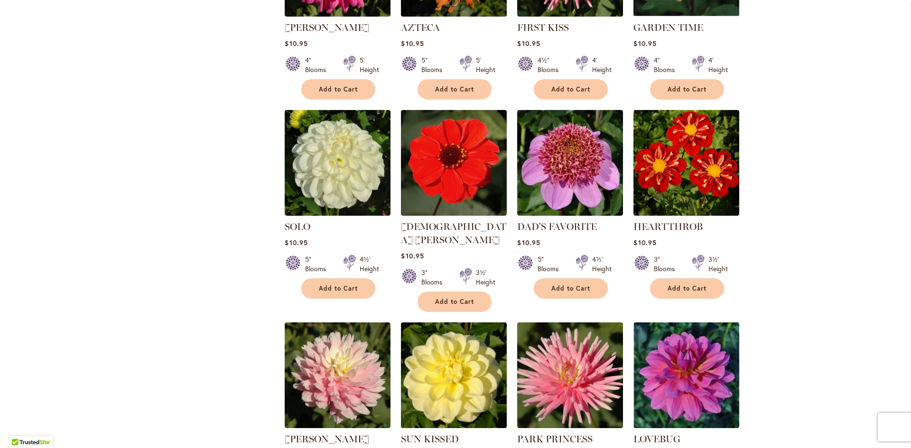
scroll to position [2373, 0]
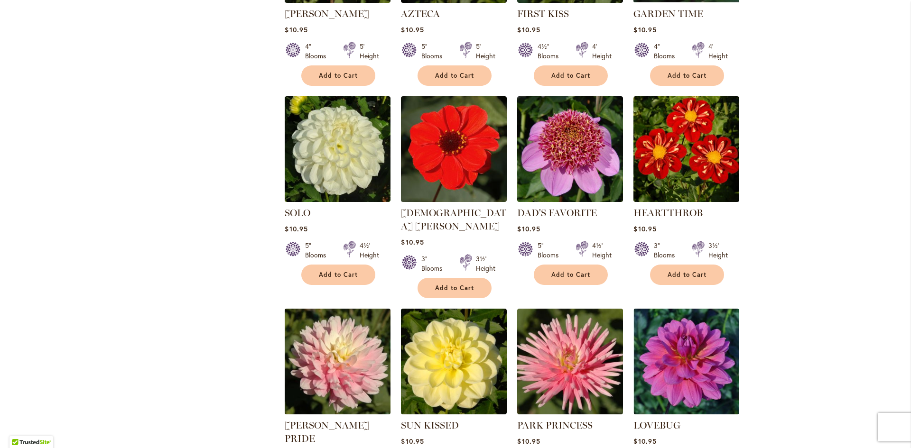
click at [325, 307] on img at bounding box center [337, 362] width 111 height 111
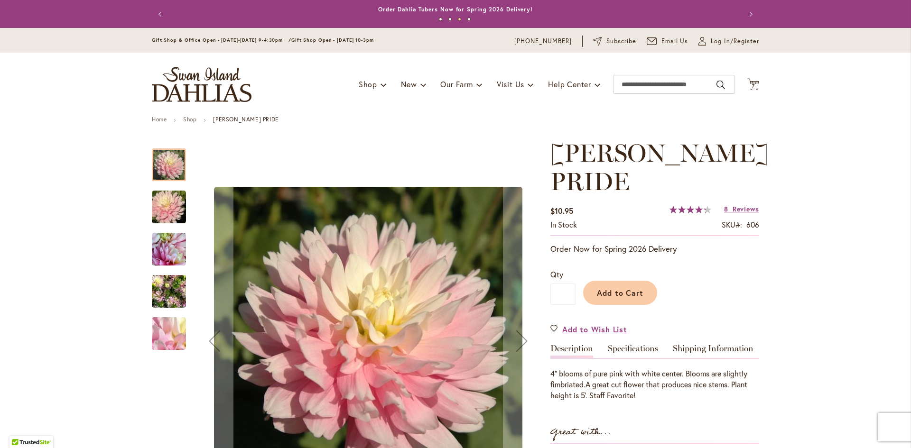
click at [165, 289] on img "CHILSON'S PRIDE" at bounding box center [169, 292] width 34 height 46
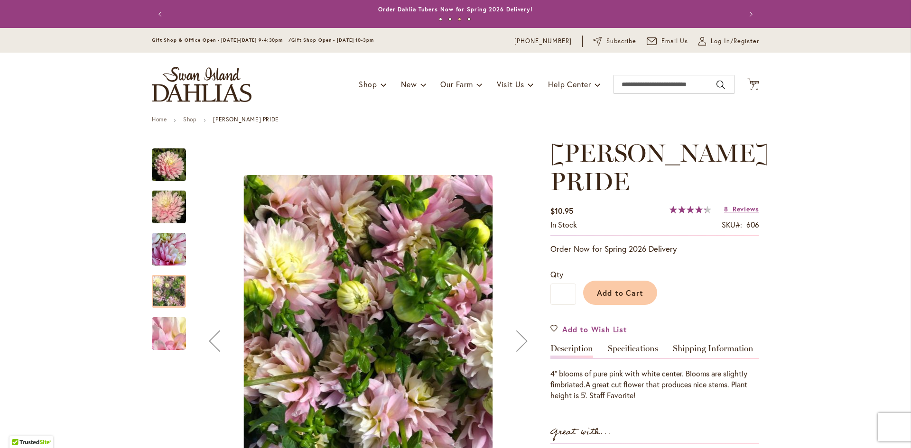
click at [166, 327] on img "CHILSON'S PRIDE" at bounding box center [169, 333] width 68 height 51
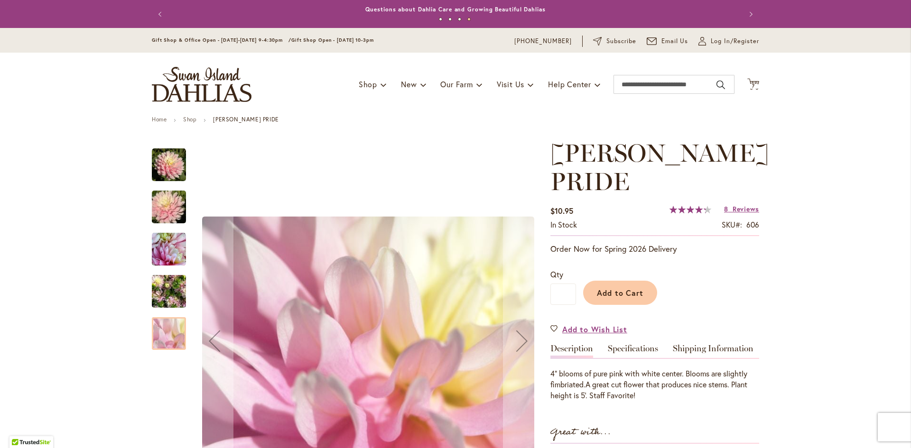
click at [164, 207] on img "CHILSON'S PRIDE" at bounding box center [169, 208] width 68 height 46
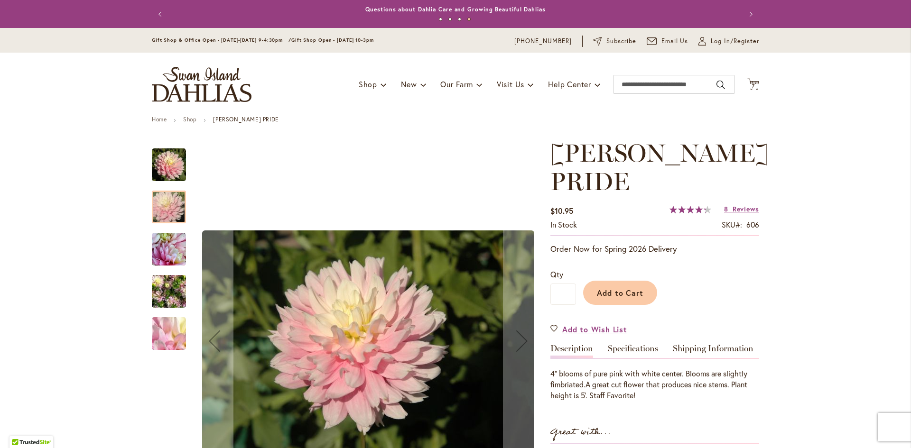
click at [162, 246] on img "CHILSON'S PRIDE" at bounding box center [169, 250] width 34 height 34
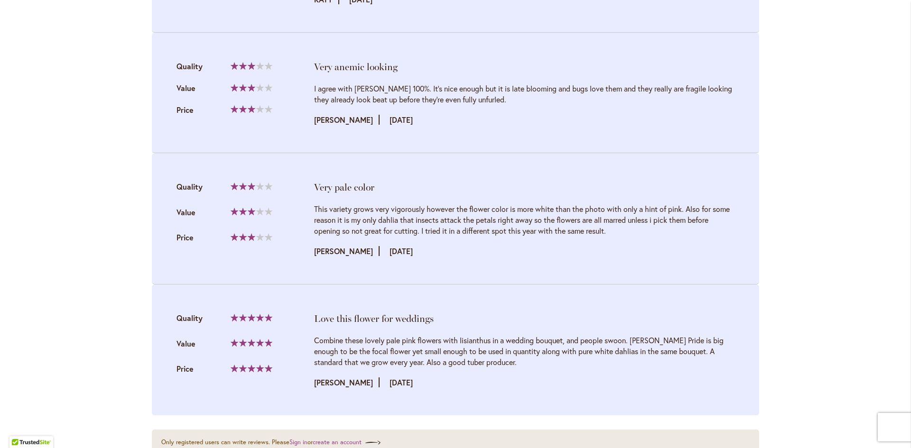
scroll to position [1661, 0]
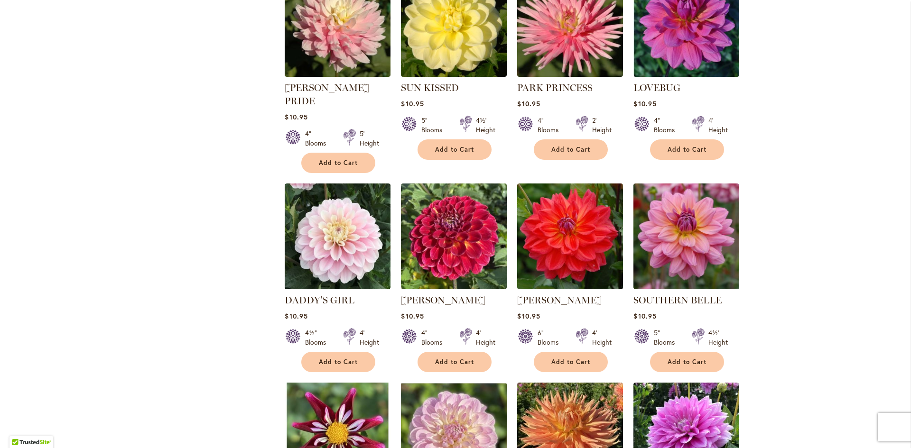
scroll to position [2705, 0]
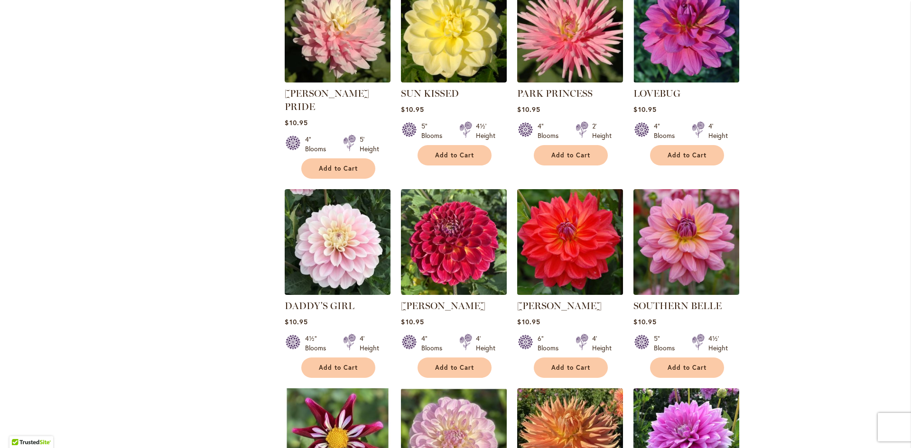
click at [585, 187] on img at bounding box center [570, 242] width 111 height 111
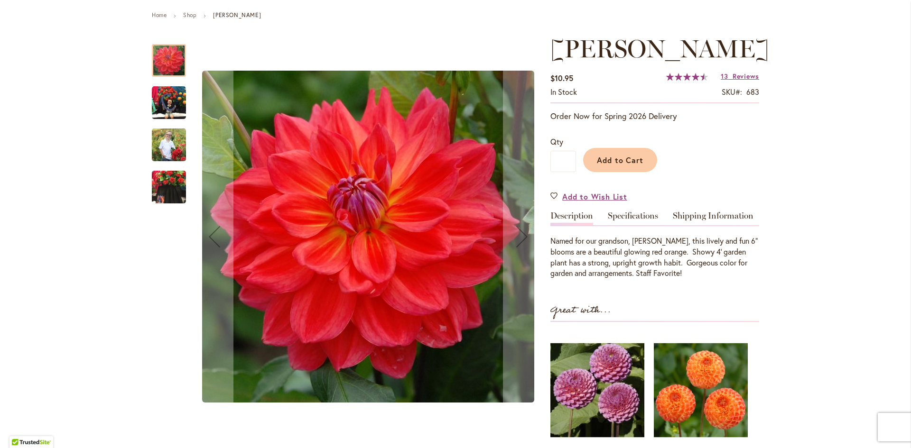
scroll to position [95, 0]
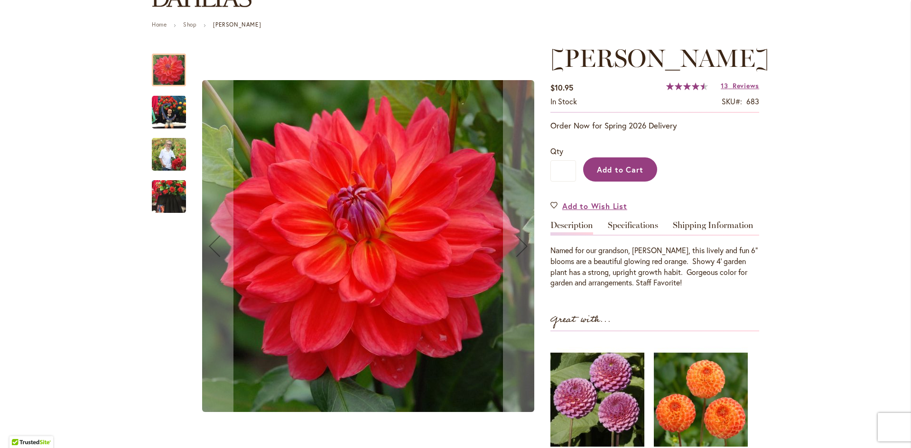
click at [626, 172] on span "Add to Cart" at bounding box center [620, 170] width 47 height 10
